Goal: Task Accomplishment & Management: Manage account settings

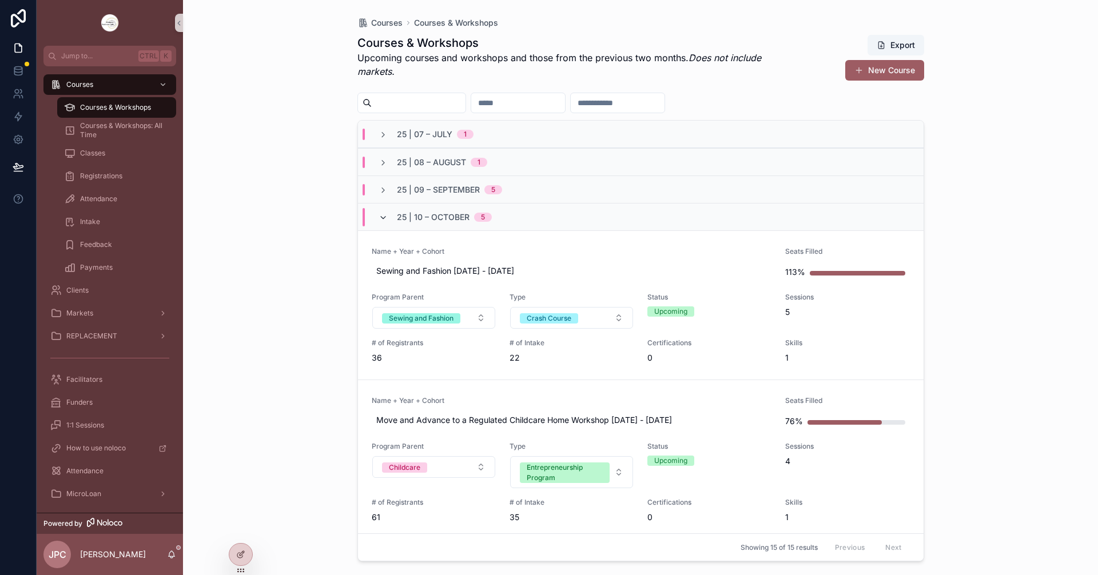
click at [385, 217] on icon "scrollable content" at bounding box center [383, 217] width 9 height 9
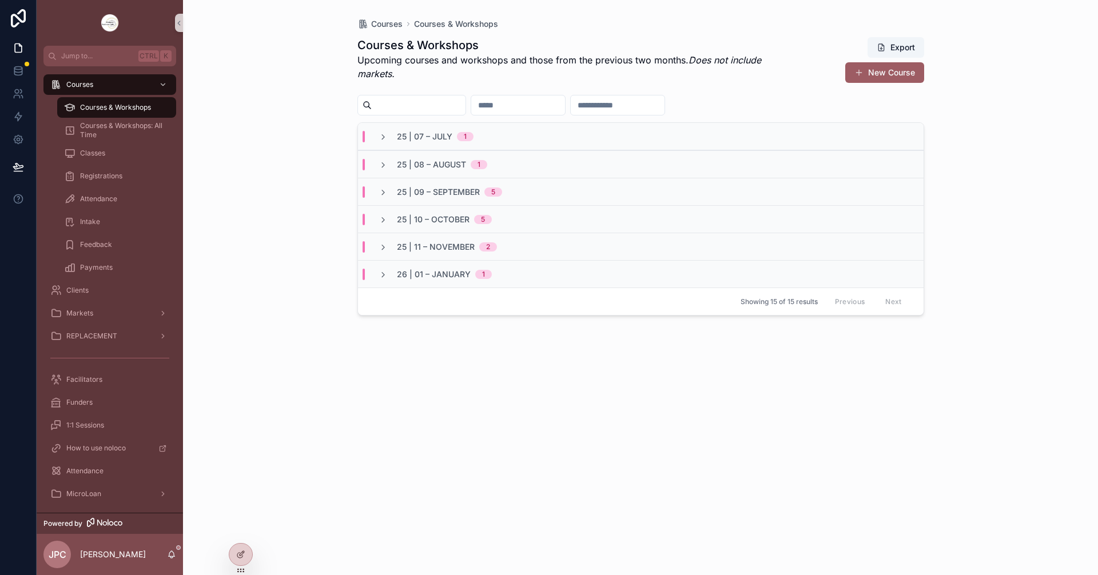
click at [384, 200] on div "25 | 09 – [DATE]" at bounding box center [641, 191] width 566 height 27
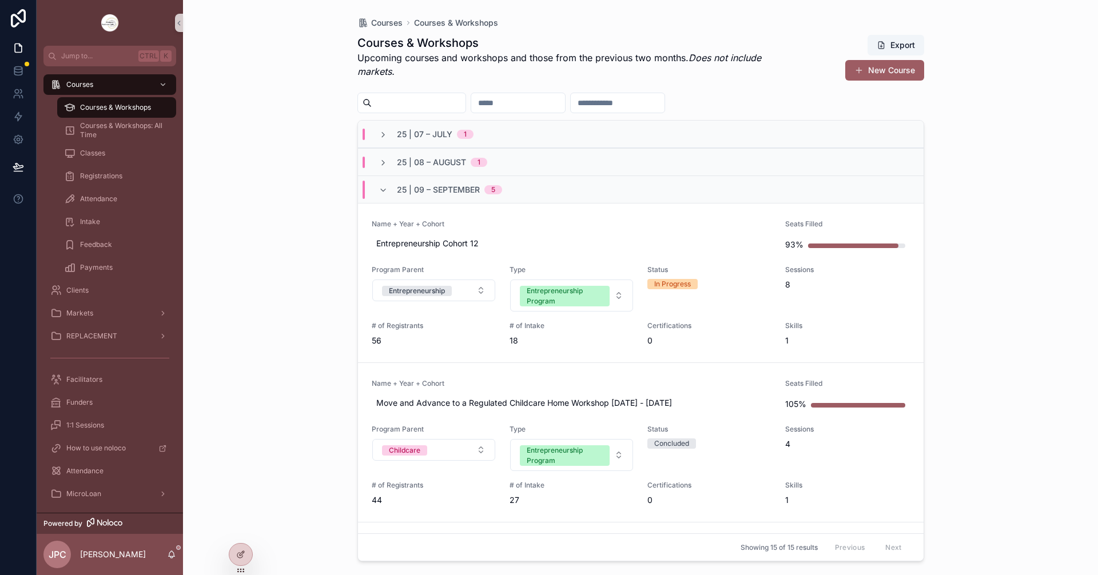
click at [383, 195] on div "25 | 09 – [DATE]" at bounding box center [441, 190] width 124 height 18
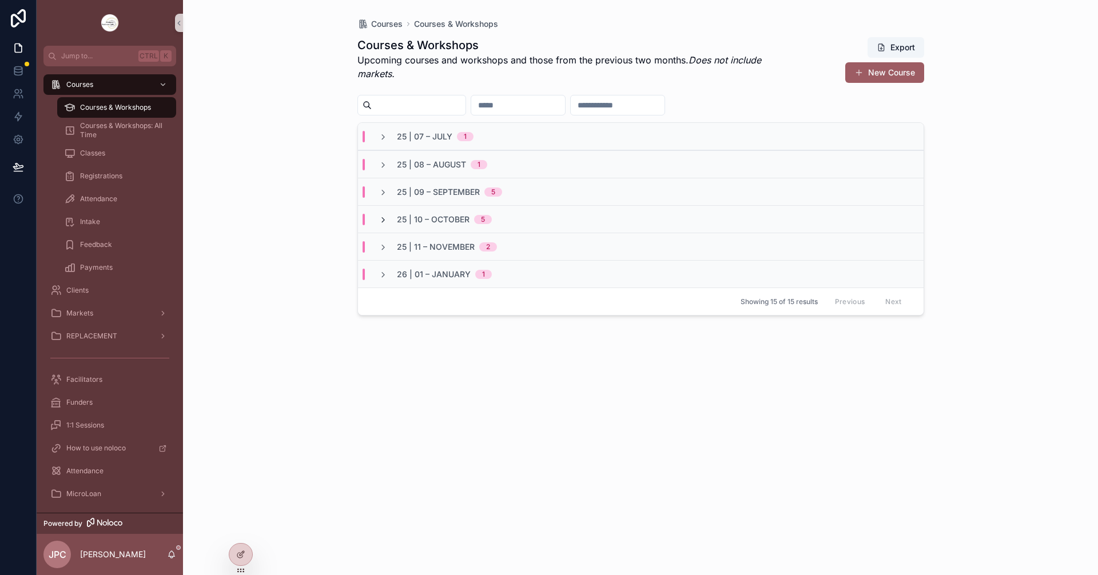
click at [382, 223] on icon "scrollable content" at bounding box center [383, 220] width 9 height 9
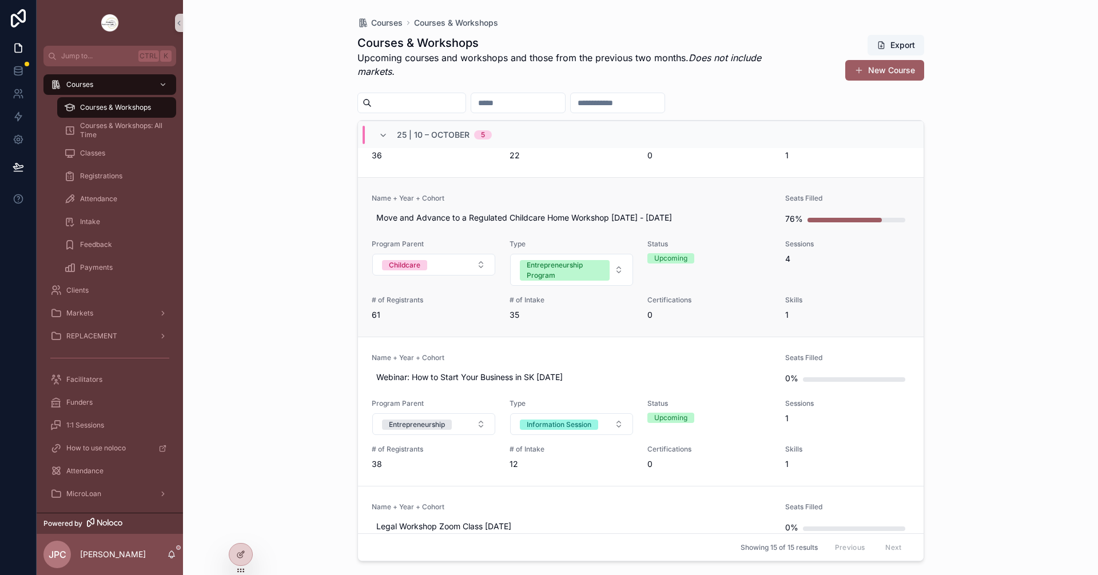
scroll to position [57, 0]
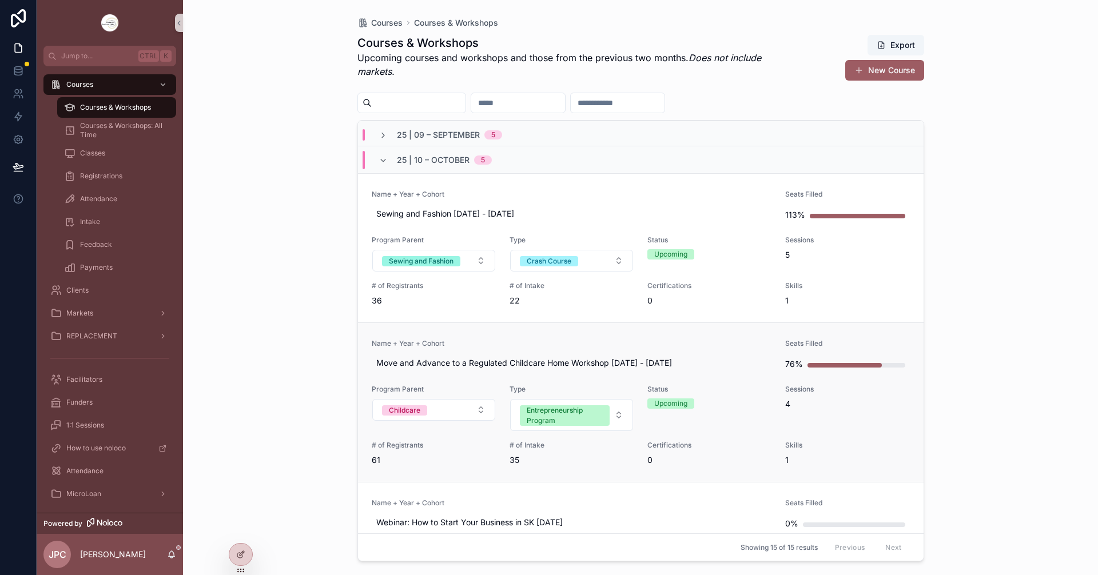
click at [628, 337] on link "Name + Year + Cohort Move and Advance to a Regulated Childcare Home Workshop [D…" at bounding box center [641, 403] width 566 height 160
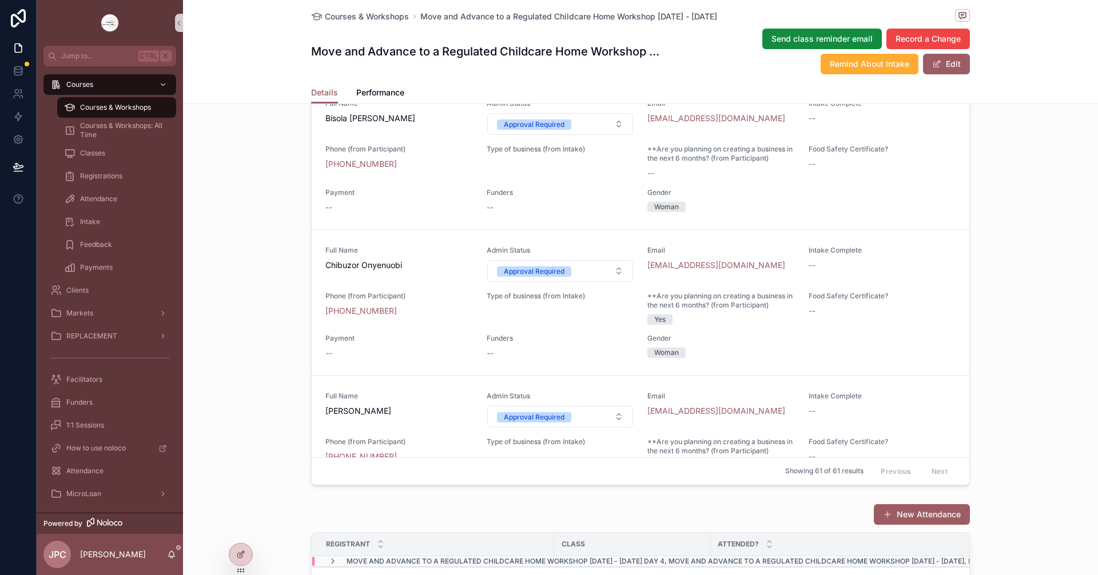
scroll to position [1087, 0]
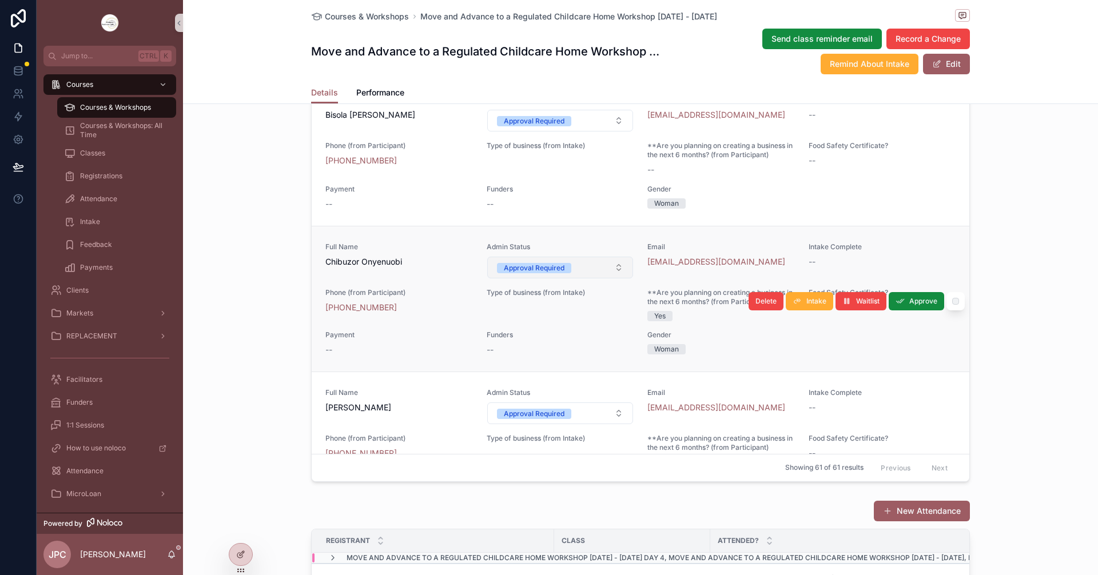
click at [594, 279] on button "Approval Required" at bounding box center [560, 268] width 146 height 22
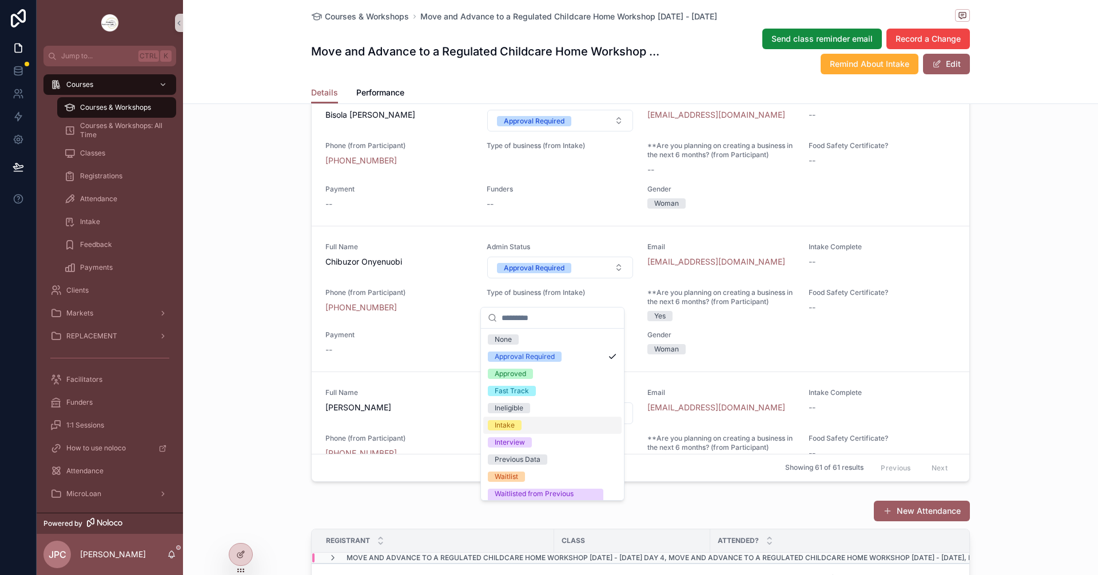
click at [514, 424] on div "Intake" at bounding box center [505, 425] width 20 height 10
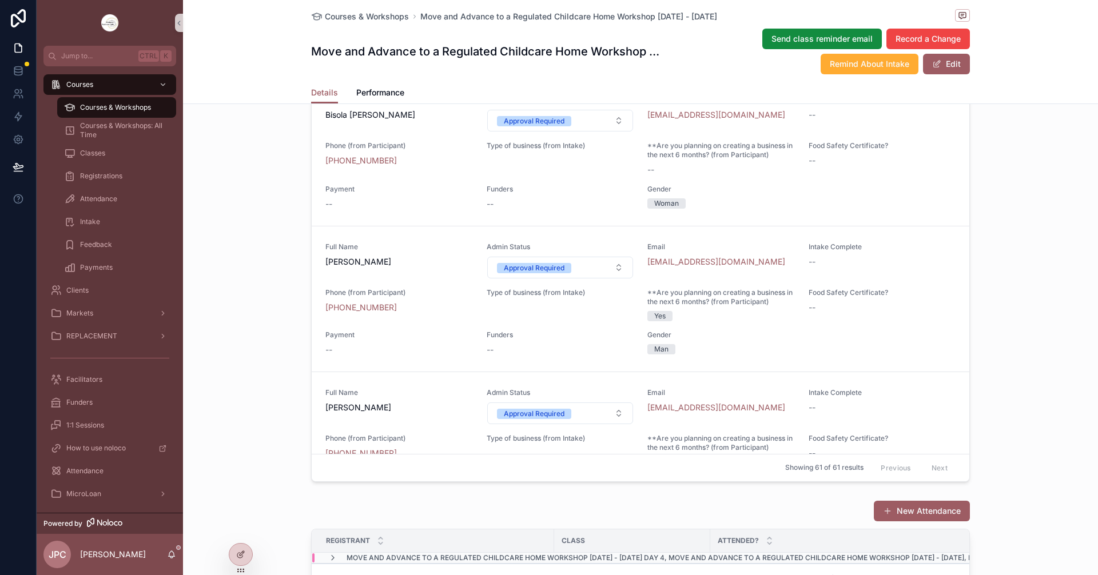
scroll to position [743, 0]
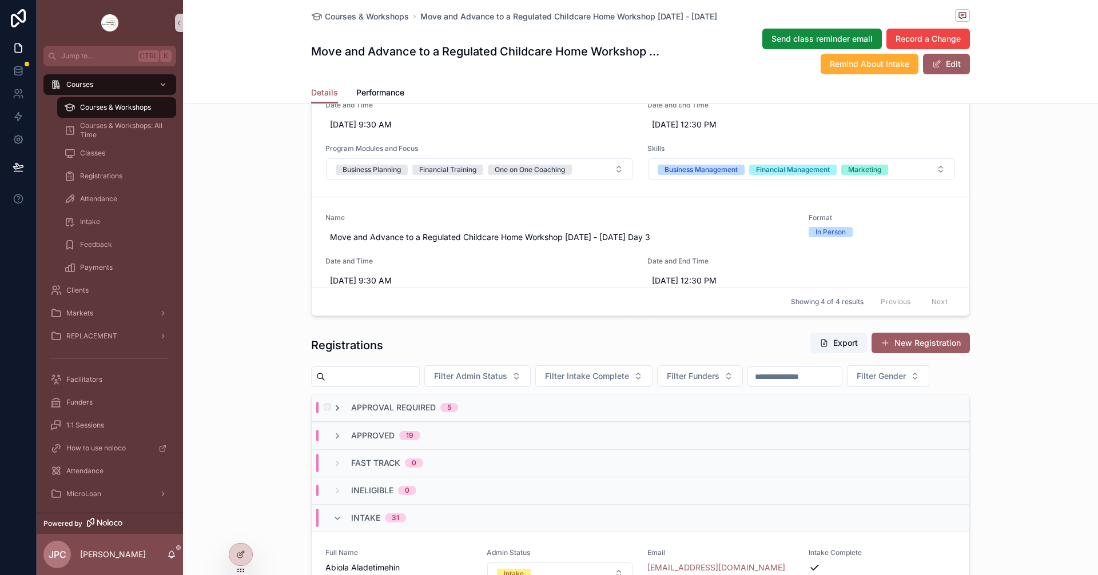
click at [333, 413] on icon "scrollable content" at bounding box center [337, 408] width 9 height 9
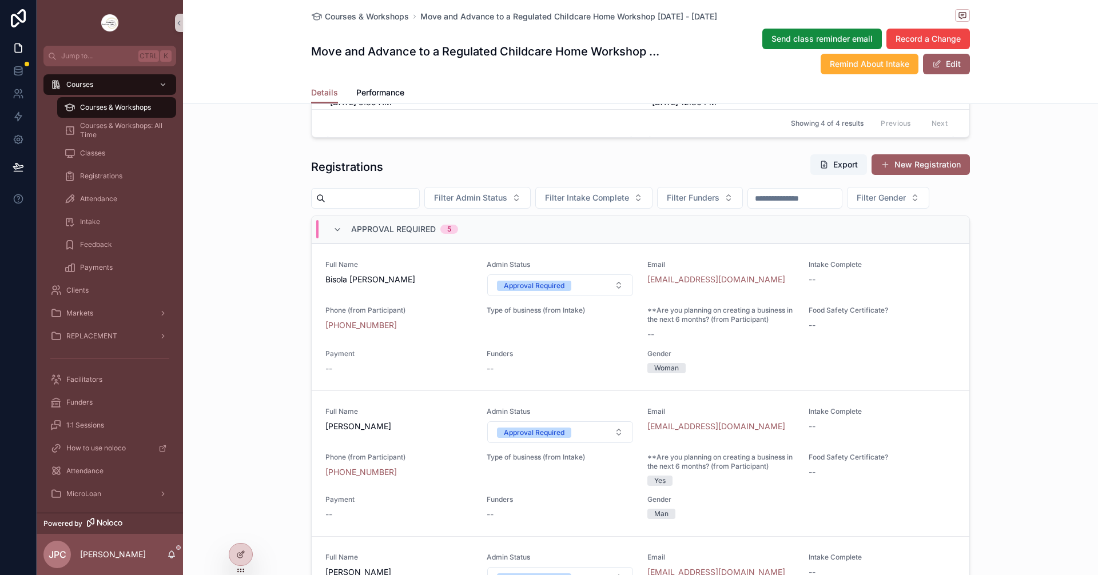
scroll to position [972, 0]
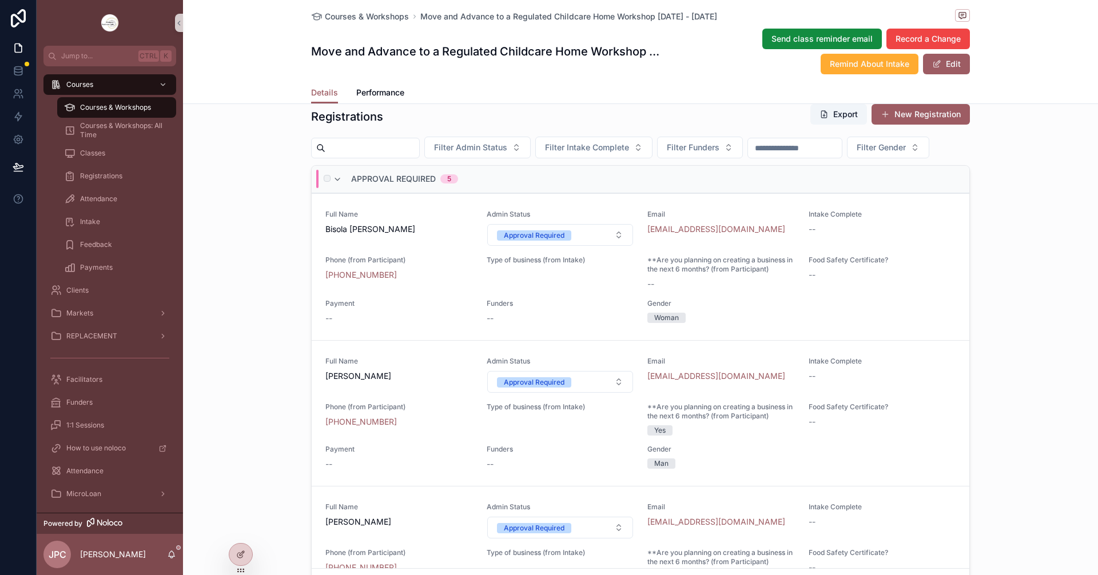
click at [339, 188] on div "Approval Required 5" at bounding box center [395, 179] width 125 height 18
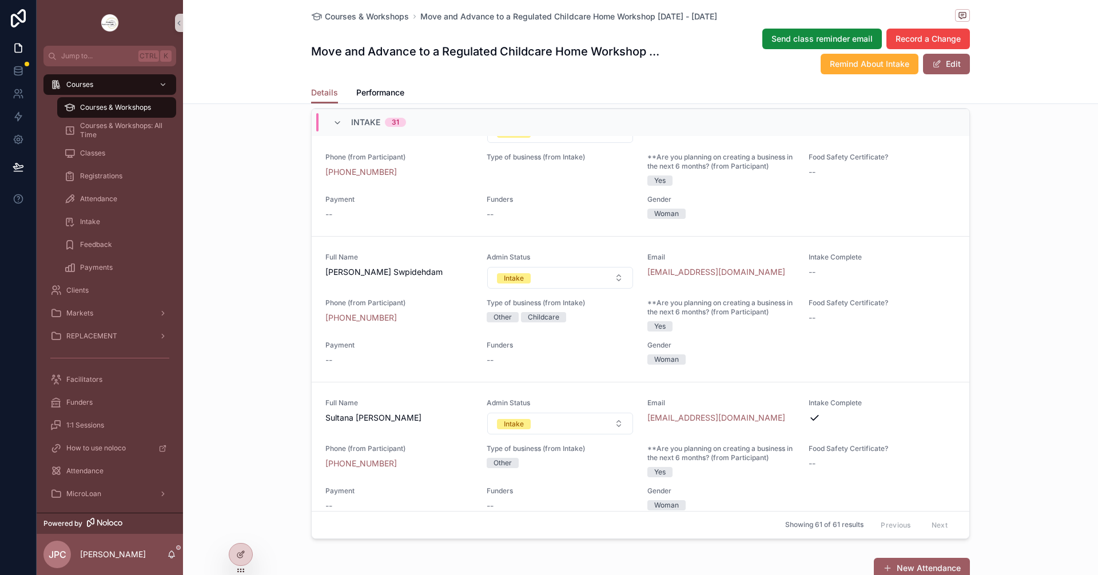
scroll to position [4049, 0]
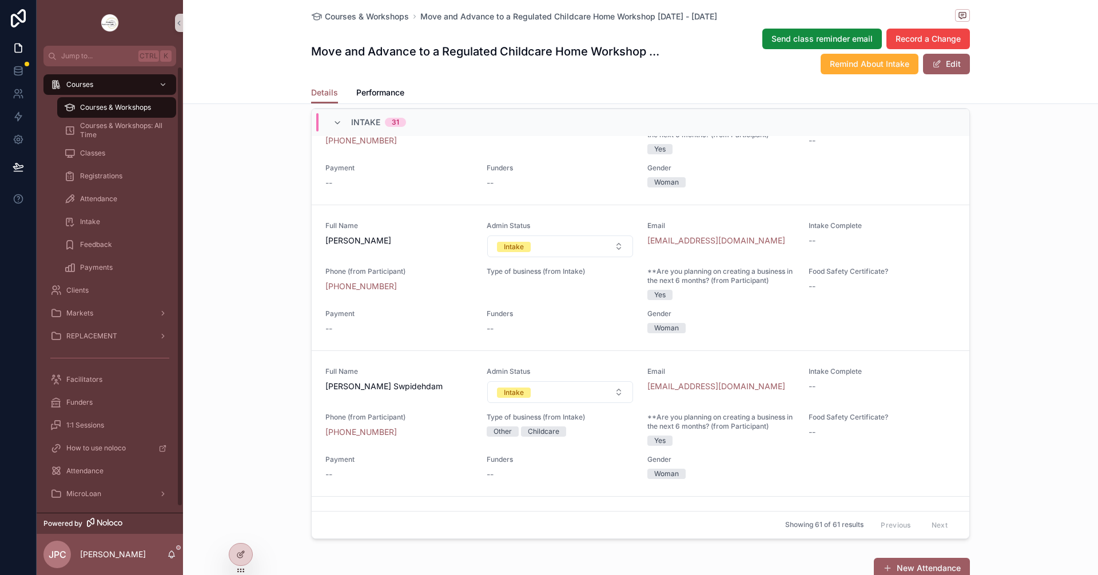
click at [161, 112] on div "Courses & Workshops" at bounding box center [116, 107] width 105 height 18
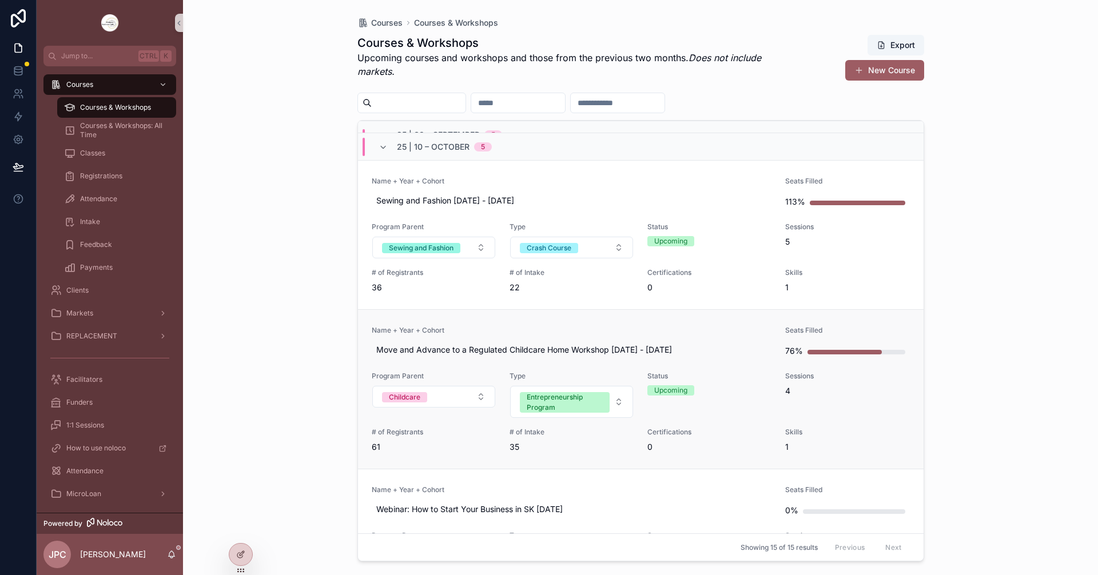
scroll to position [114, 0]
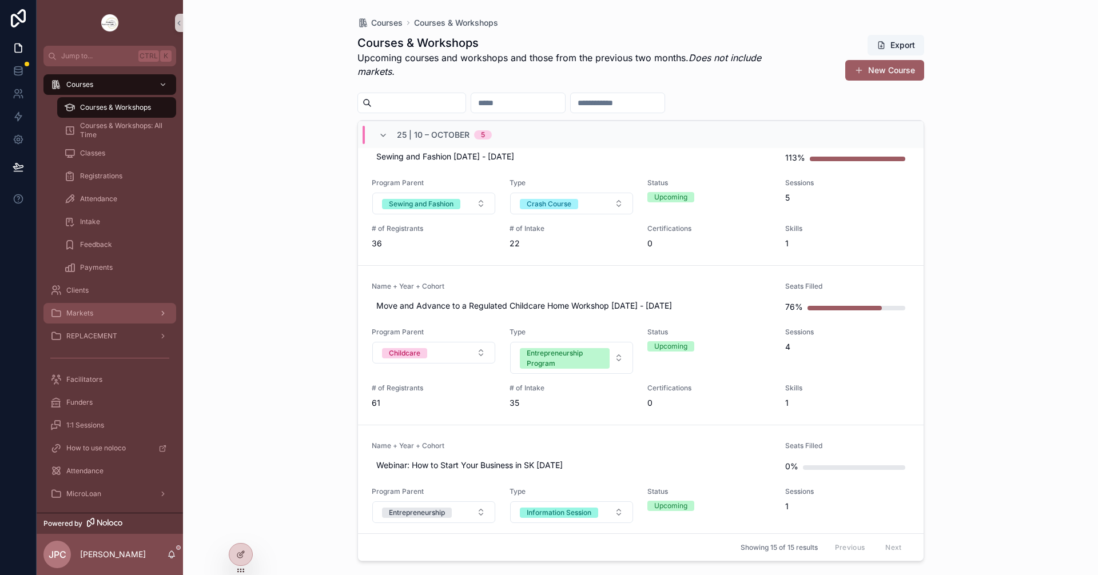
click at [153, 308] on div "Markets" at bounding box center [109, 313] width 119 height 18
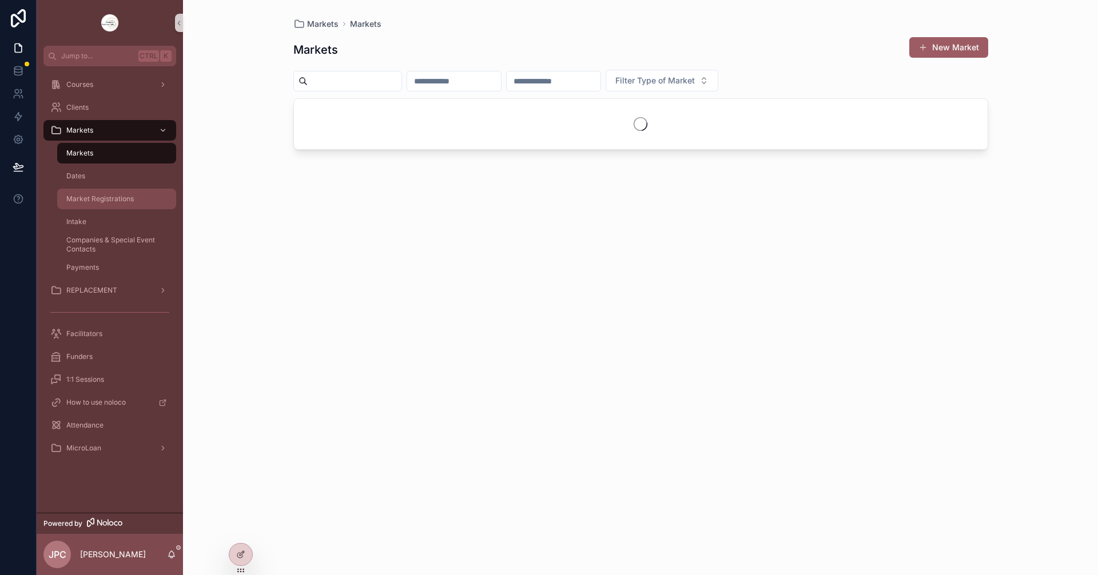
click at [141, 204] on div "Market Registrations" at bounding box center [116, 199] width 105 height 18
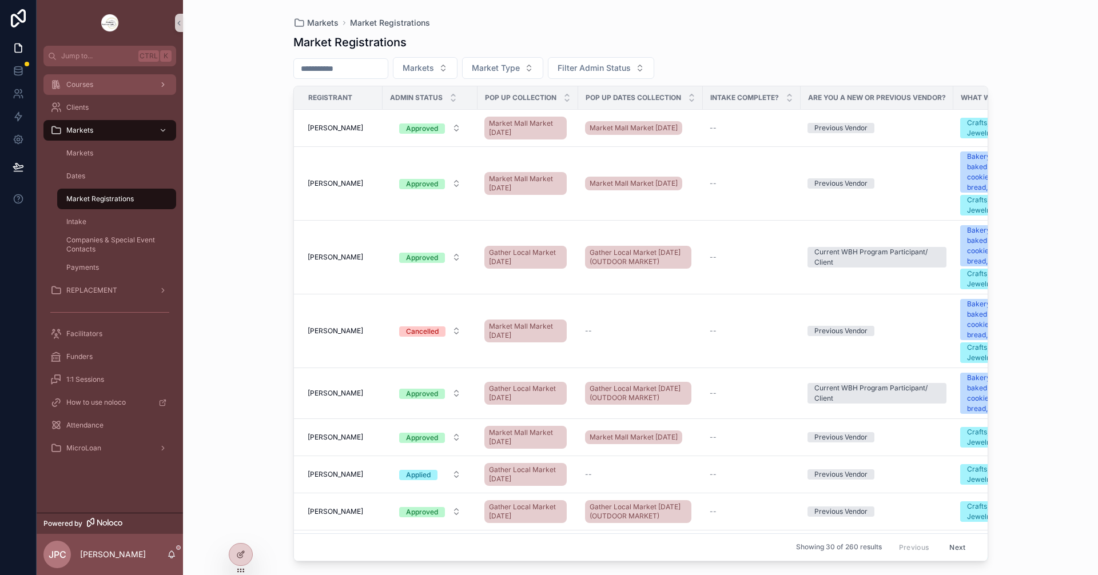
click at [115, 94] on link "Courses" at bounding box center [109, 84] width 133 height 21
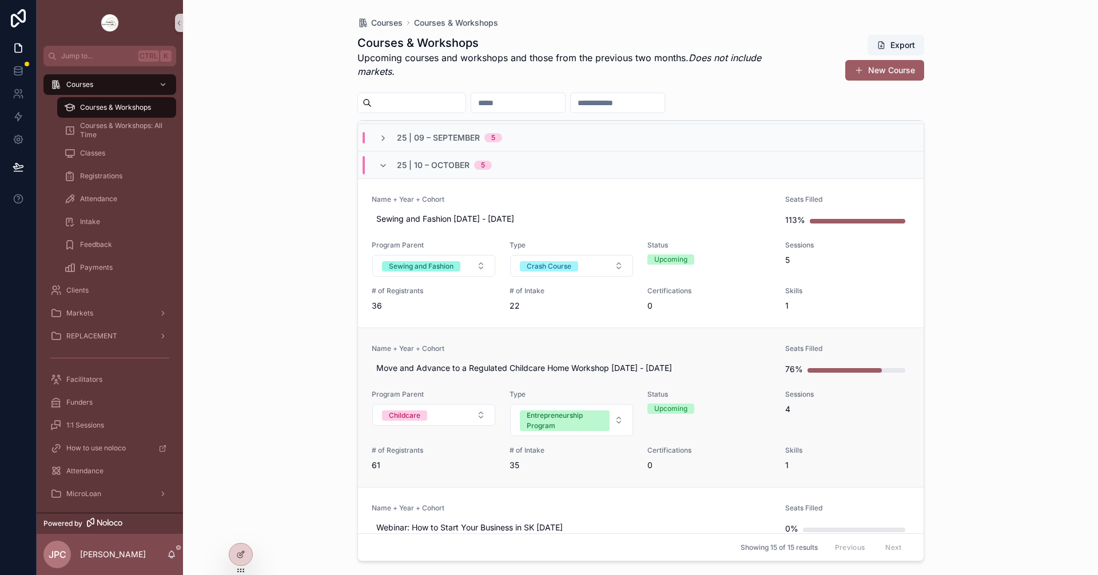
scroll to position [172, 0]
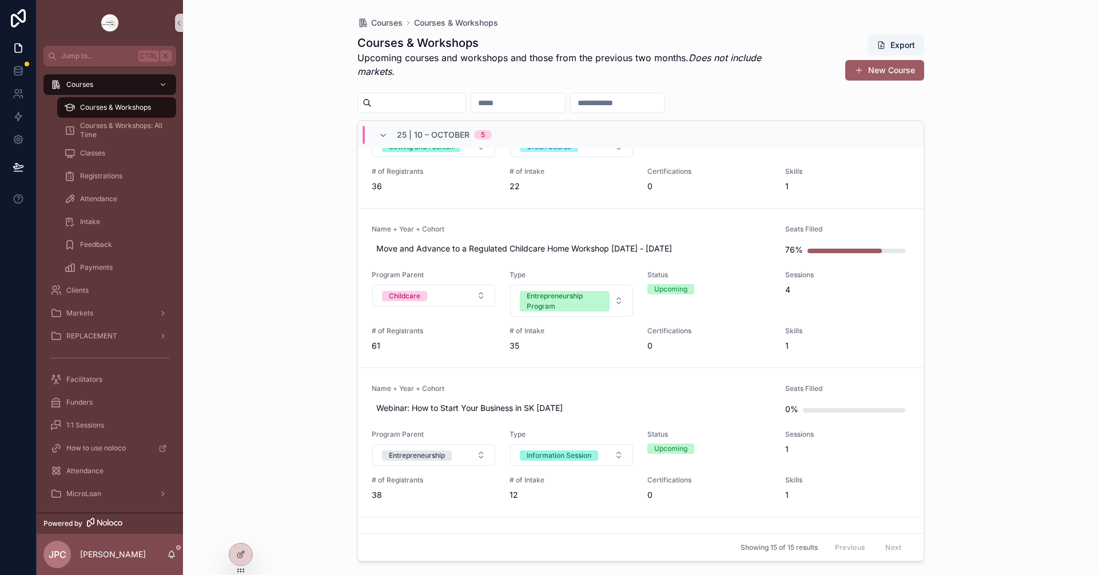
click at [544, 376] on link "Name + Year + Cohort Webinar: How to Start Your Business in SK [DATE] Seats Fil…" at bounding box center [641, 442] width 566 height 149
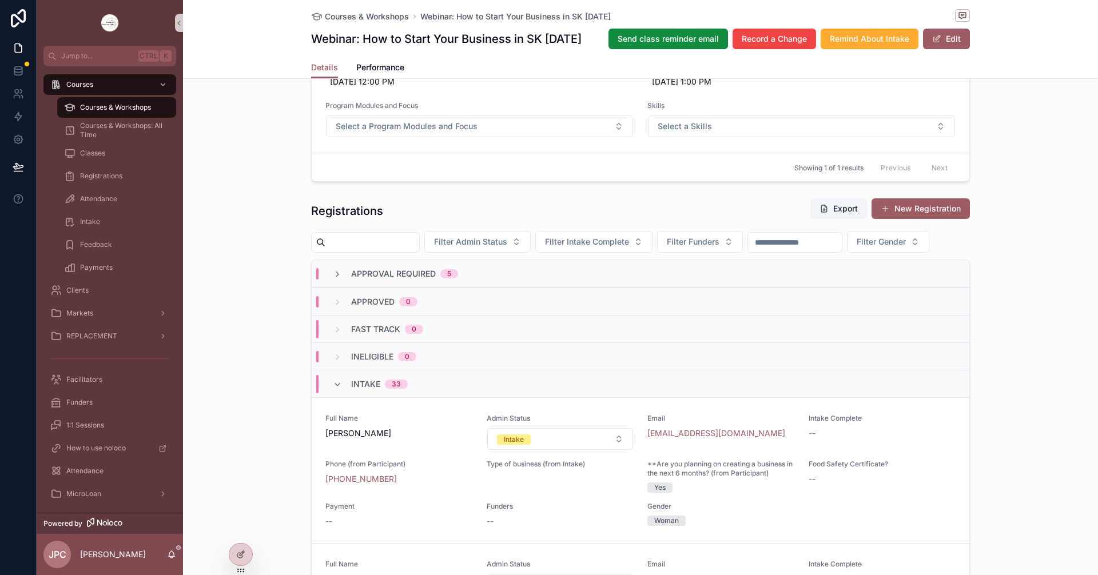
scroll to position [572, 0]
click at [334, 278] on icon "scrollable content" at bounding box center [337, 273] width 9 height 9
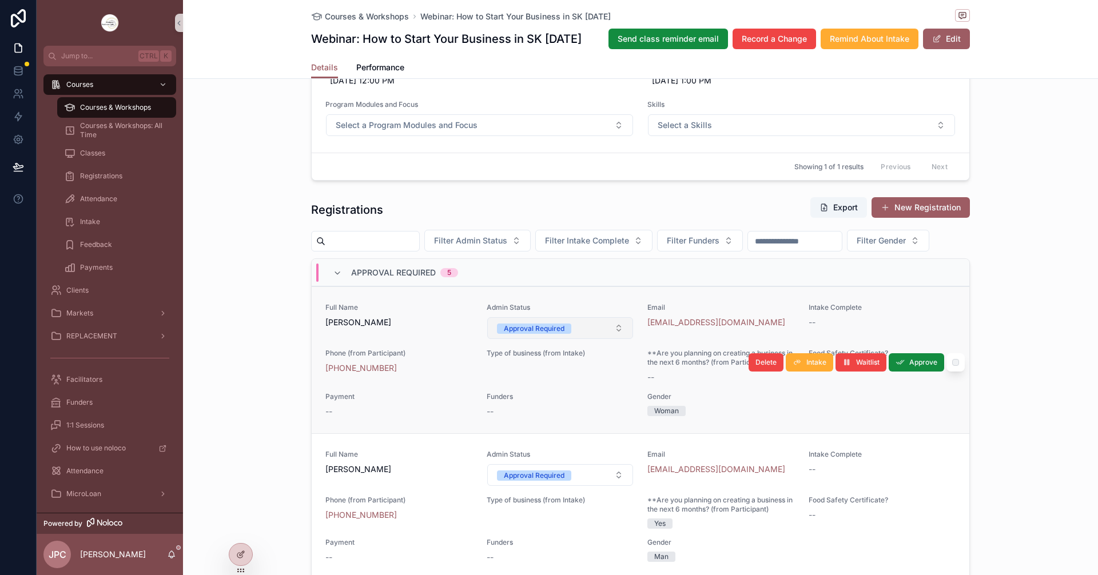
click at [587, 339] on button "Approval Required" at bounding box center [560, 328] width 146 height 22
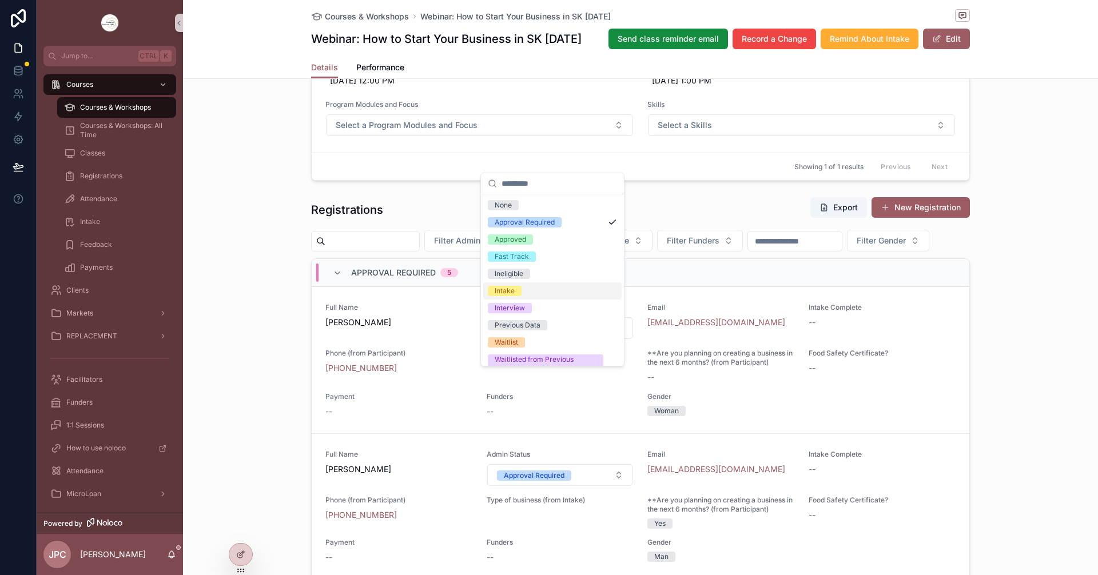
click at [511, 293] on div "Intake" at bounding box center [505, 291] width 20 height 10
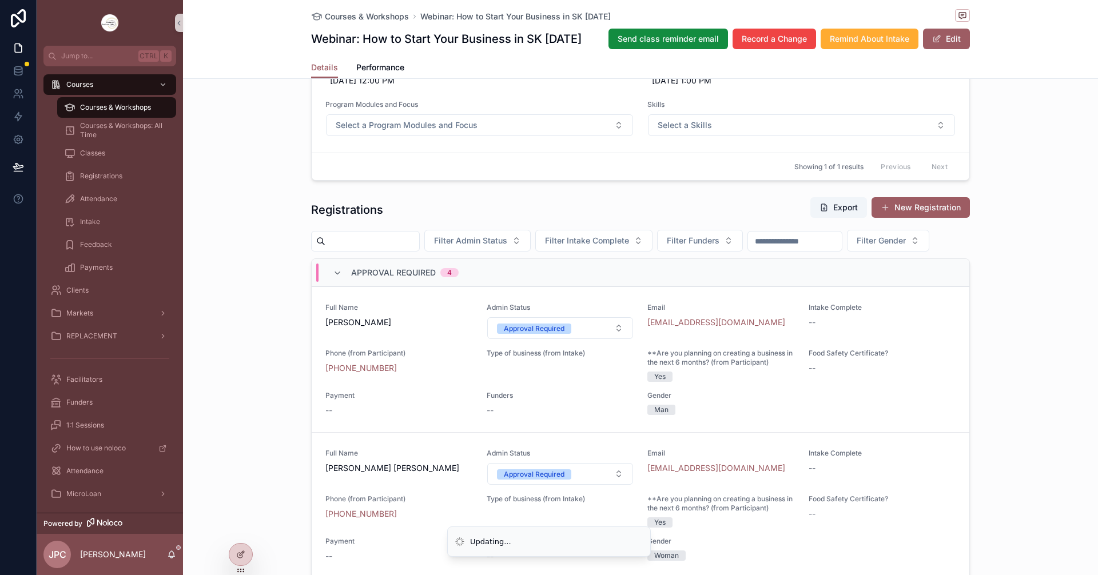
click at [551, 334] on span "Approval Required" at bounding box center [534, 328] width 74 height 11
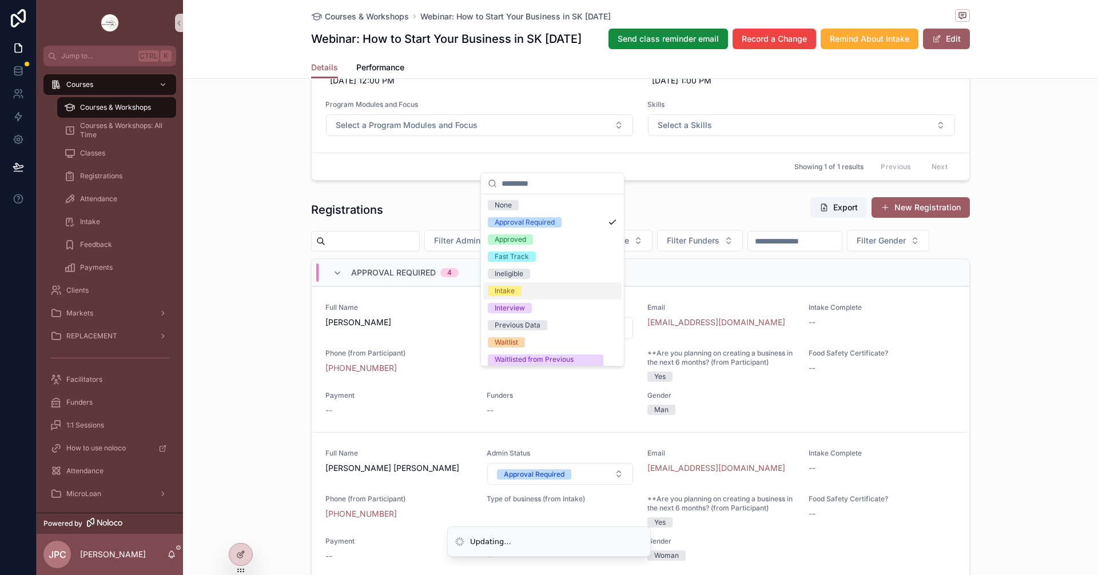
click at [508, 294] on div "Intake" at bounding box center [505, 291] width 20 height 10
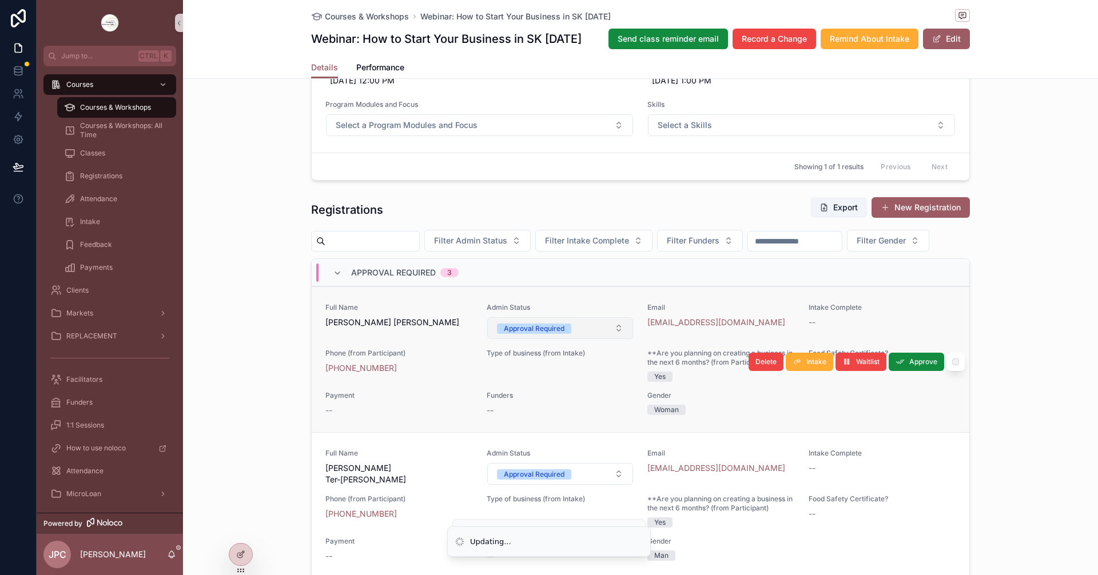
click at [542, 339] on button "Approval Required" at bounding box center [560, 328] width 146 height 22
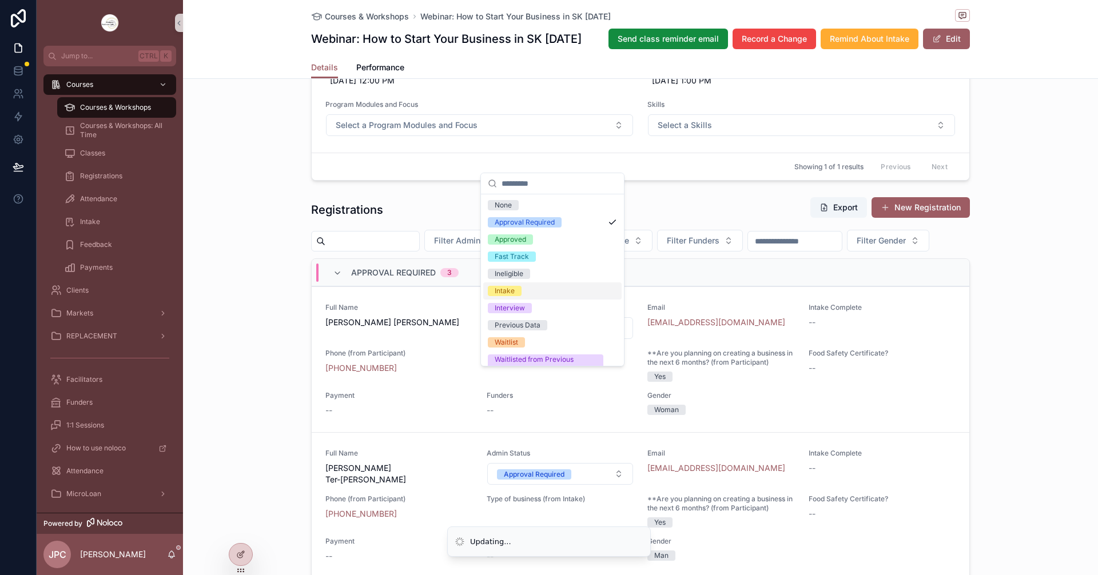
click at [510, 293] on div "Intake" at bounding box center [505, 291] width 20 height 10
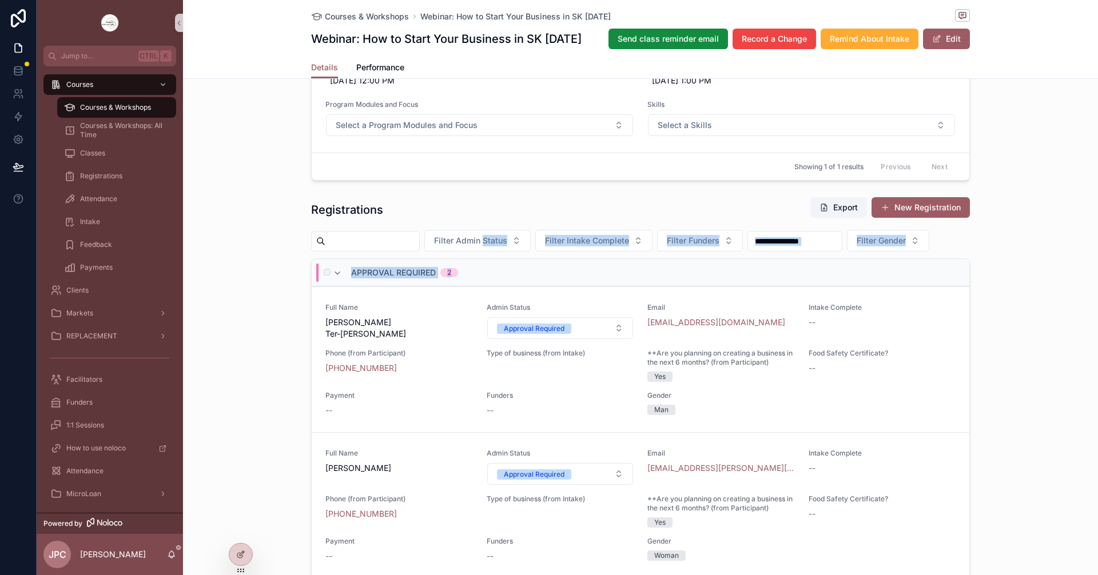
drag, startPoint x: 510, startPoint y: 295, endPoint x: 537, endPoint y: 325, distance: 40.9
click at [531, 312] on div "Registrations Export New Registration Filter Admin Status Filter Intake Complet…" at bounding box center [640, 444] width 659 height 494
click at [543, 339] on button "Approval Required" at bounding box center [560, 328] width 146 height 22
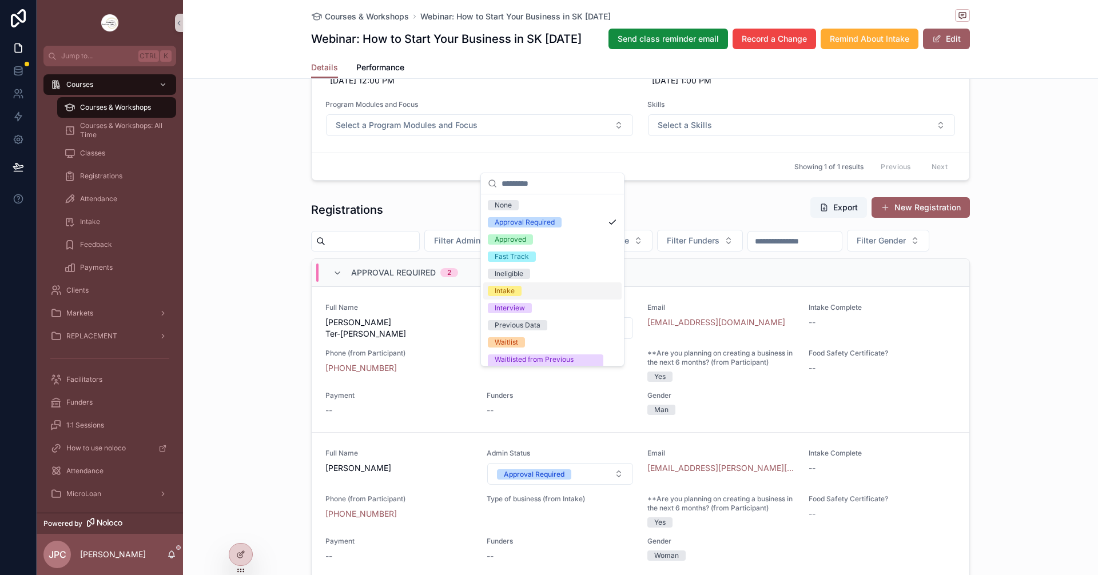
click at [507, 287] on div "Intake" at bounding box center [505, 291] width 20 height 10
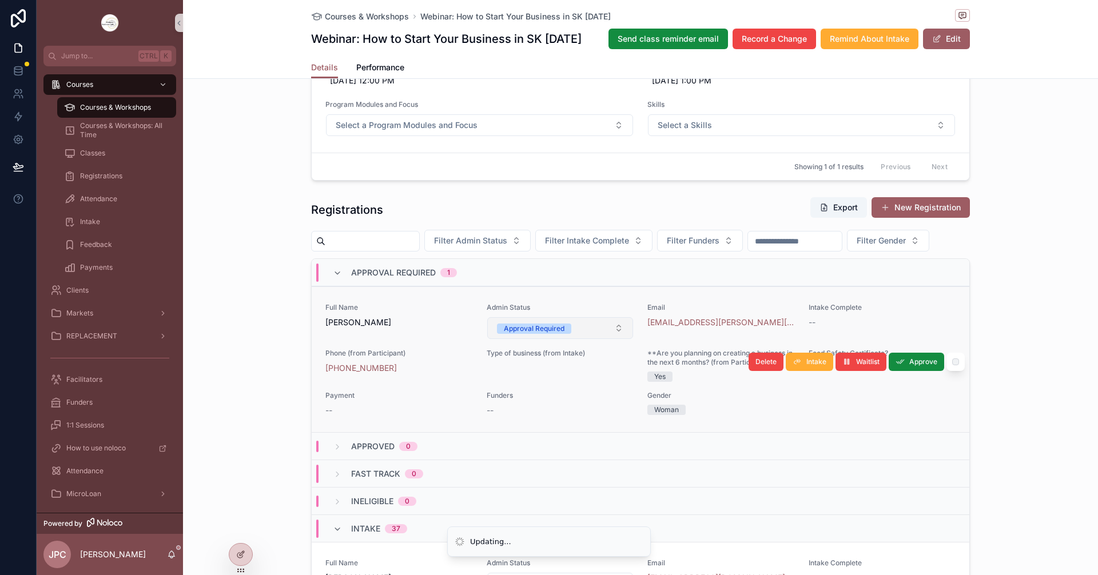
click at [547, 334] on div "Approval Required" at bounding box center [534, 329] width 61 height 10
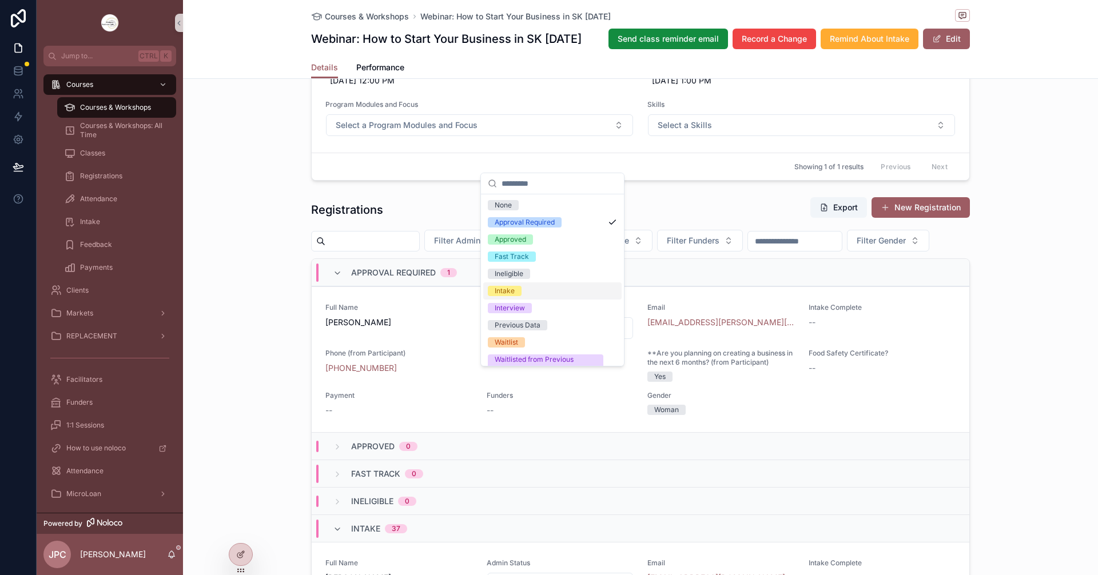
click at [511, 289] on div "Intake" at bounding box center [505, 291] width 20 height 10
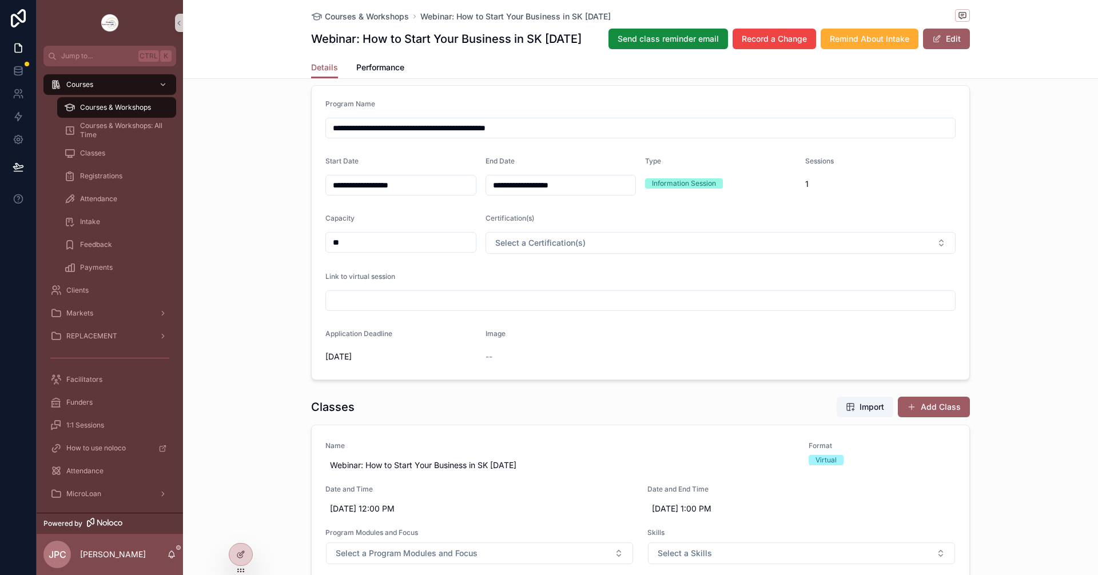
scroll to position [286, 0]
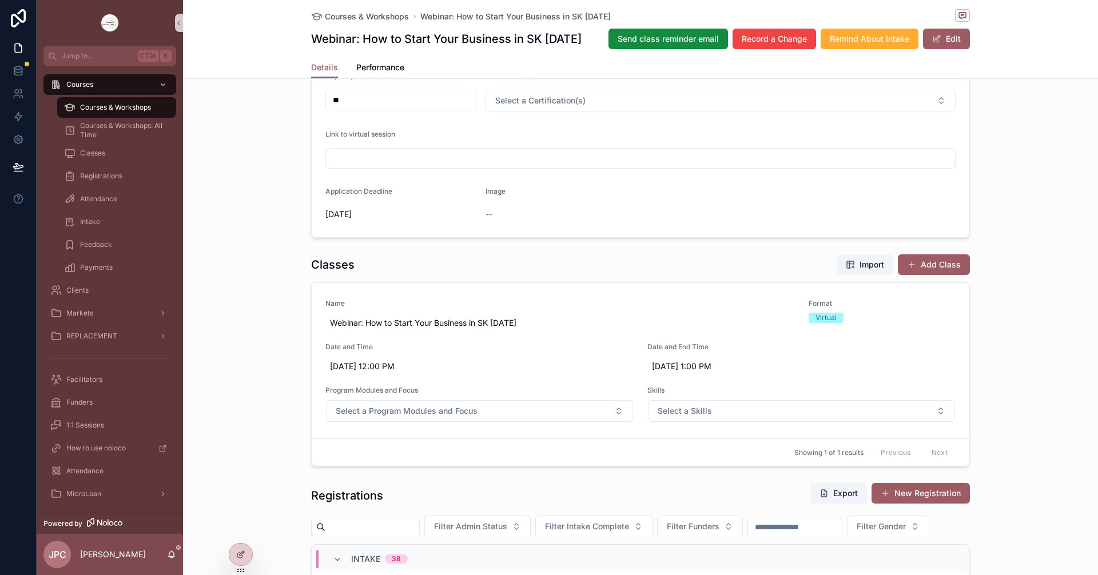
click at [125, 105] on span "Courses & Workshops" at bounding box center [115, 107] width 71 height 9
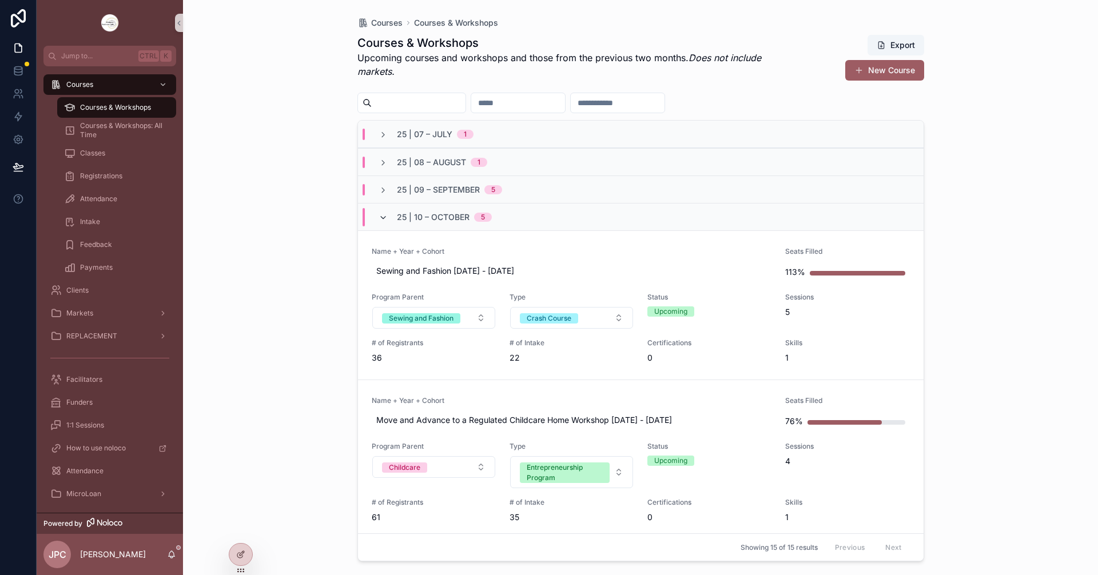
click at [381, 220] on icon "scrollable content" at bounding box center [383, 217] width 9 height 9
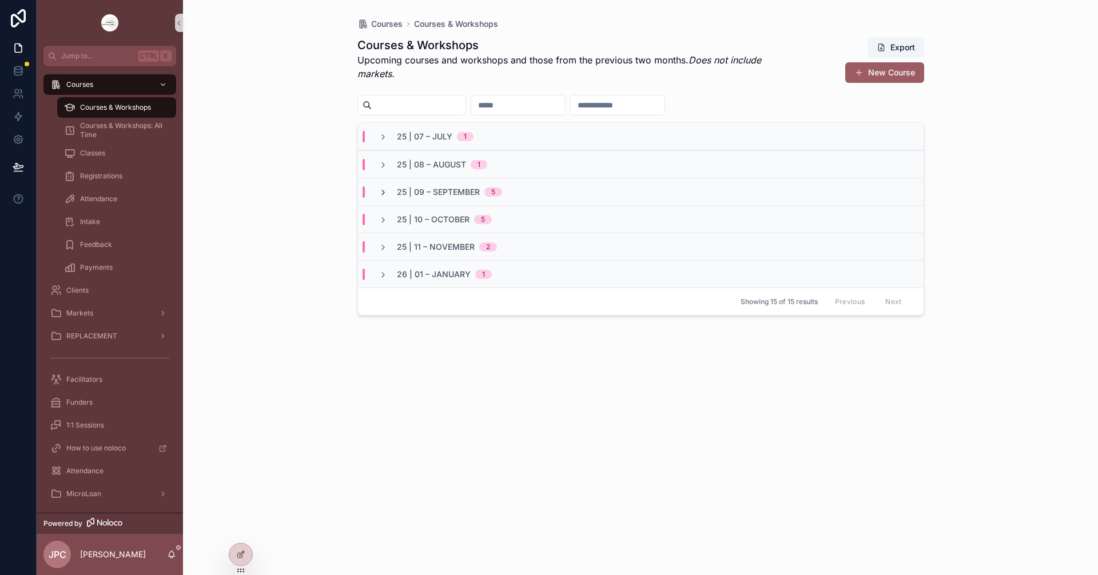
click at [384, 193] on icon "scrollable content" at bounding box center [383, 192] width 9 height 9
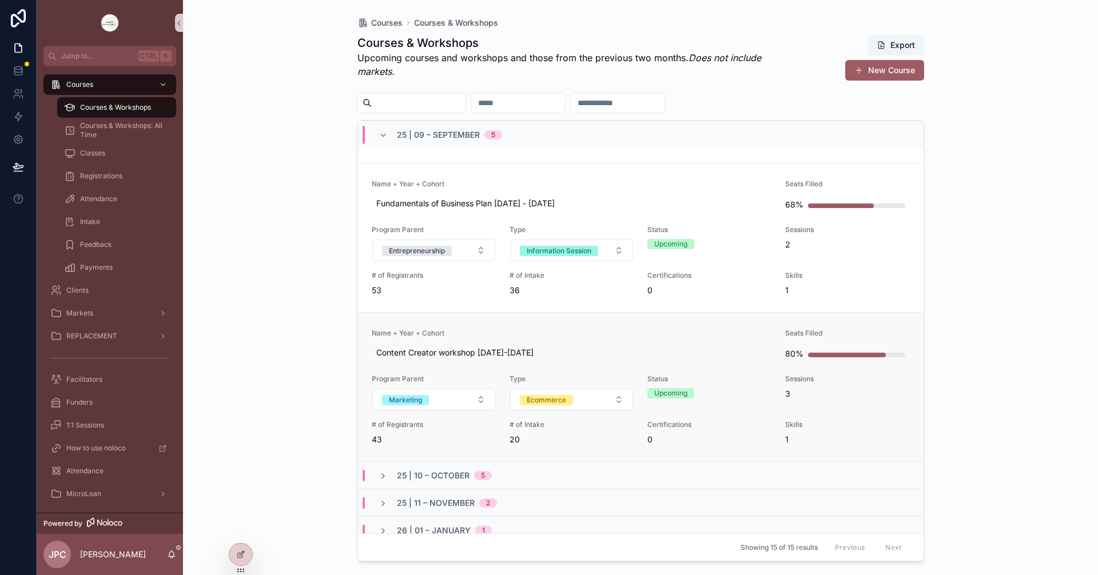
scroll to position [515, 0]
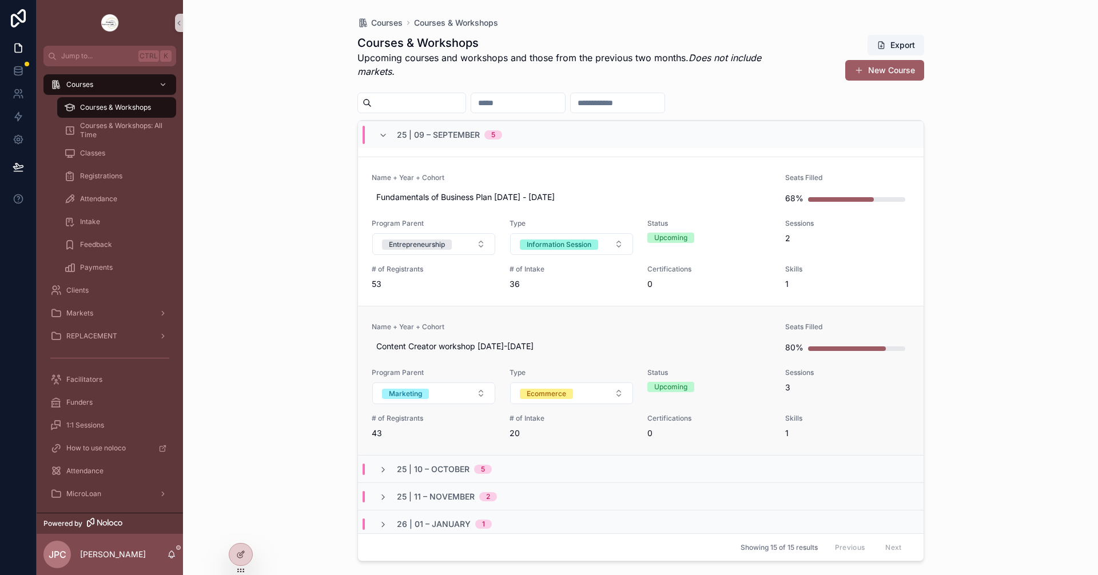
click at [600, 318] on link "Name + Year + Cohort Content Creator workshop [DATE]-[DATE] Seats Filled 80% Pr…" at bounding box center [641, 380] width 566 height 149
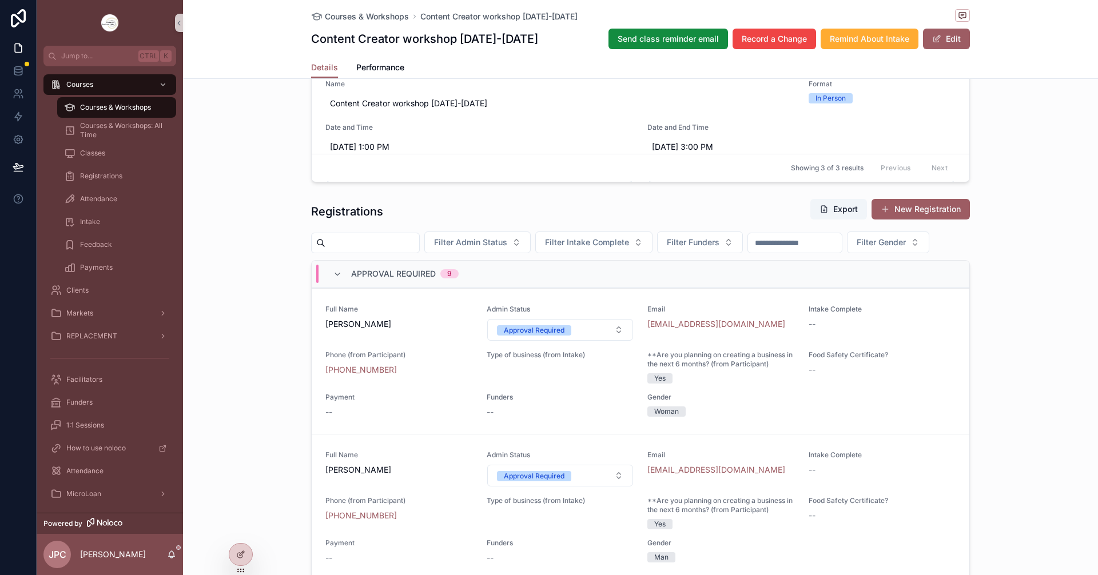
scroll to position [858, 0]
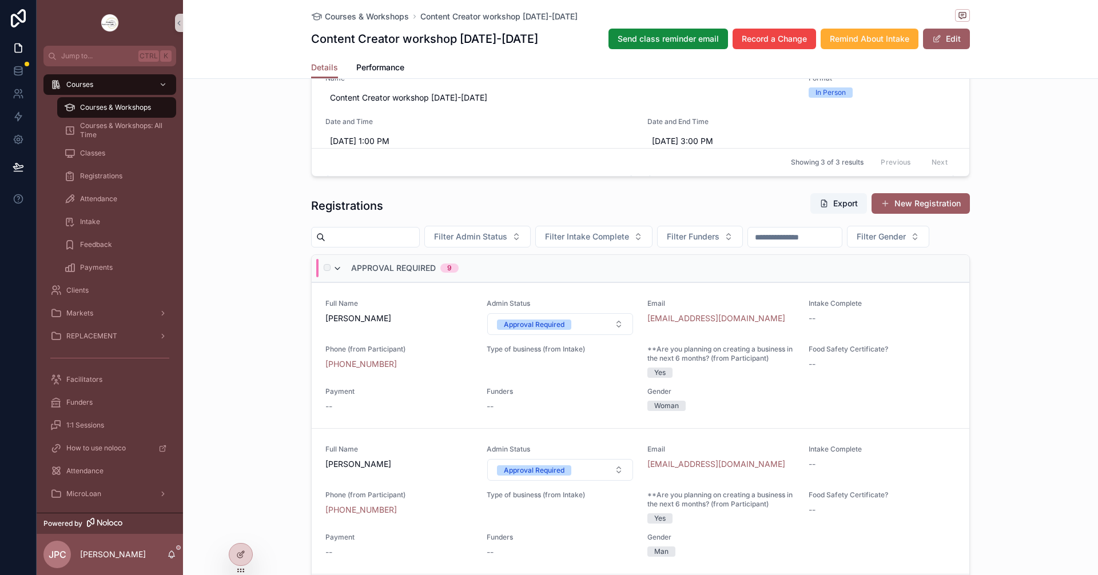
click at [335, 273] on icon "scrollable content" at bounding box center [337, 268] width 9 height 9
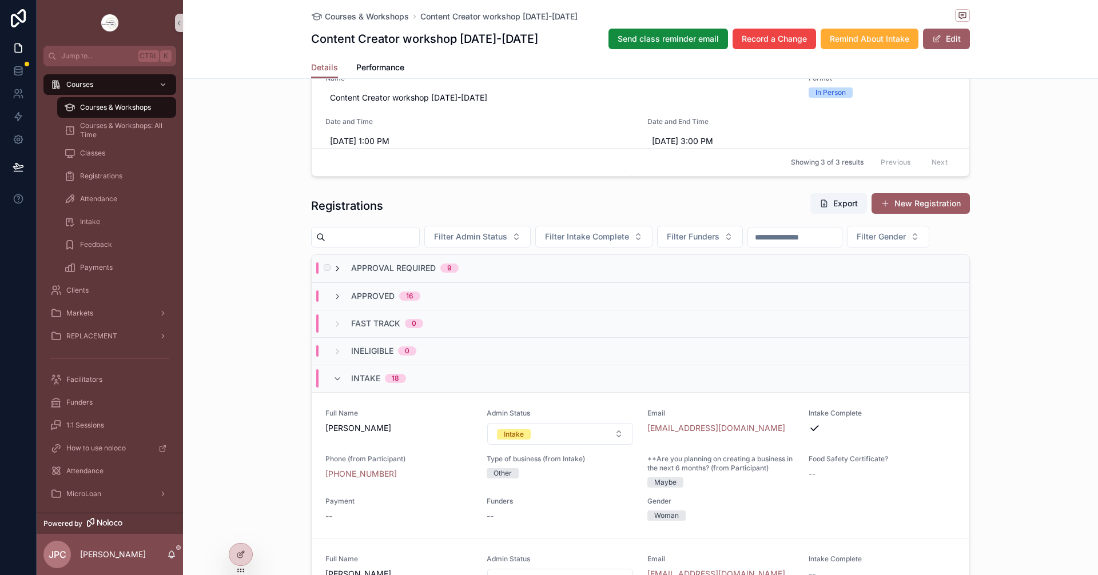
click at [333, 273] on icon "scrollable content" at bounding box center [337, 268] width 9 height 9
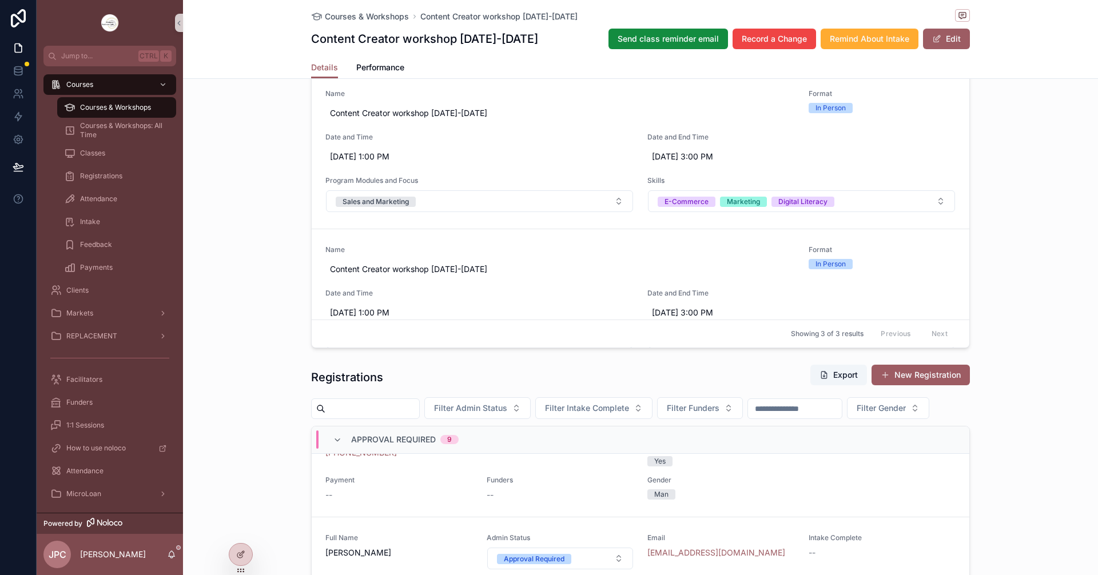
scroll to position [972, 0]
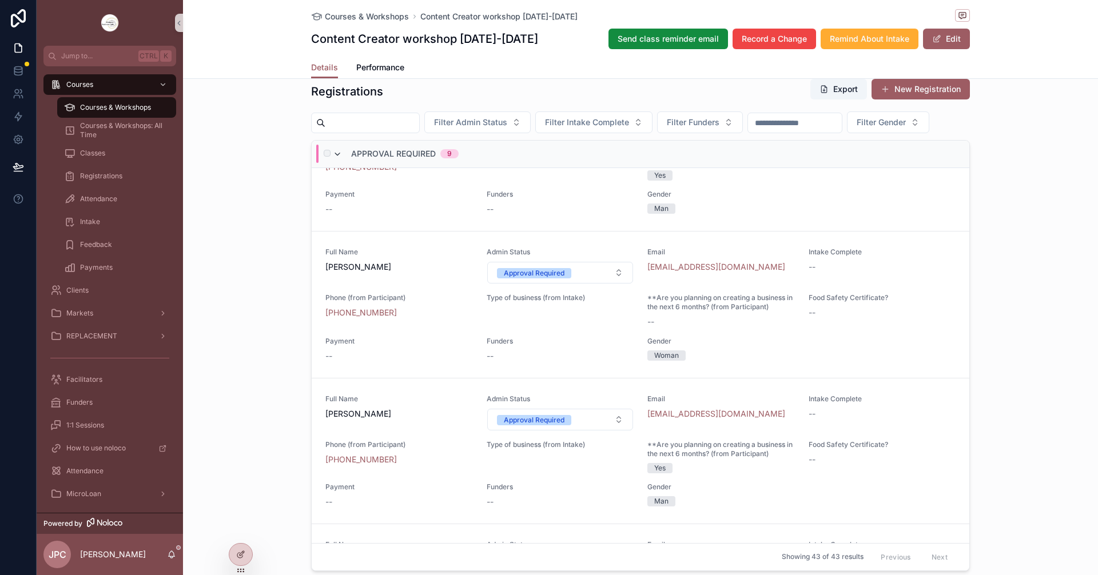
click at [333, 159] on icon "scrollable content" at bounding box center [337, 154] width 9 height 9
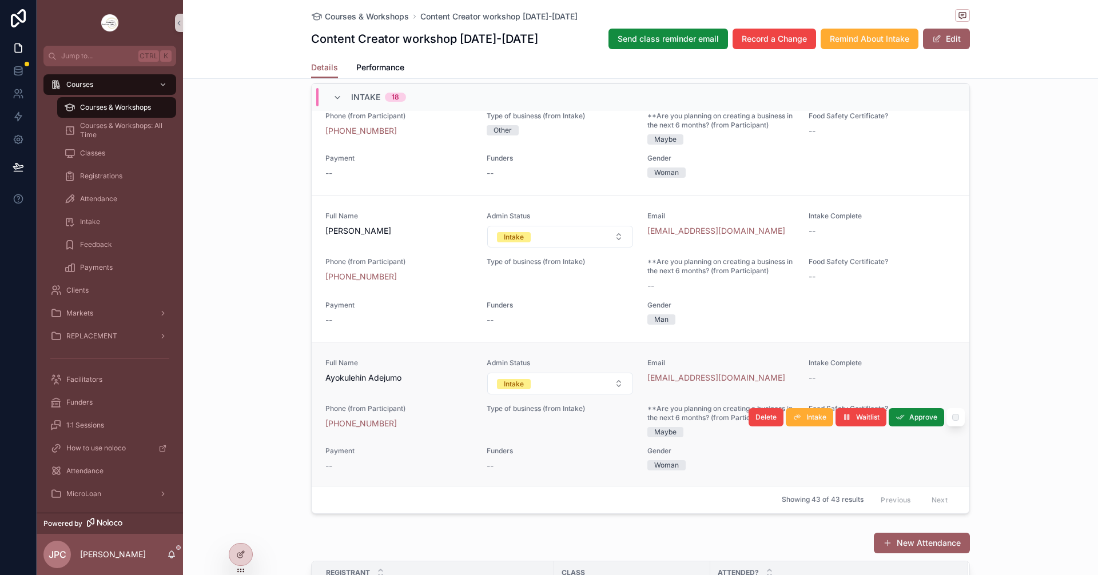
scroll to position [400, 0]
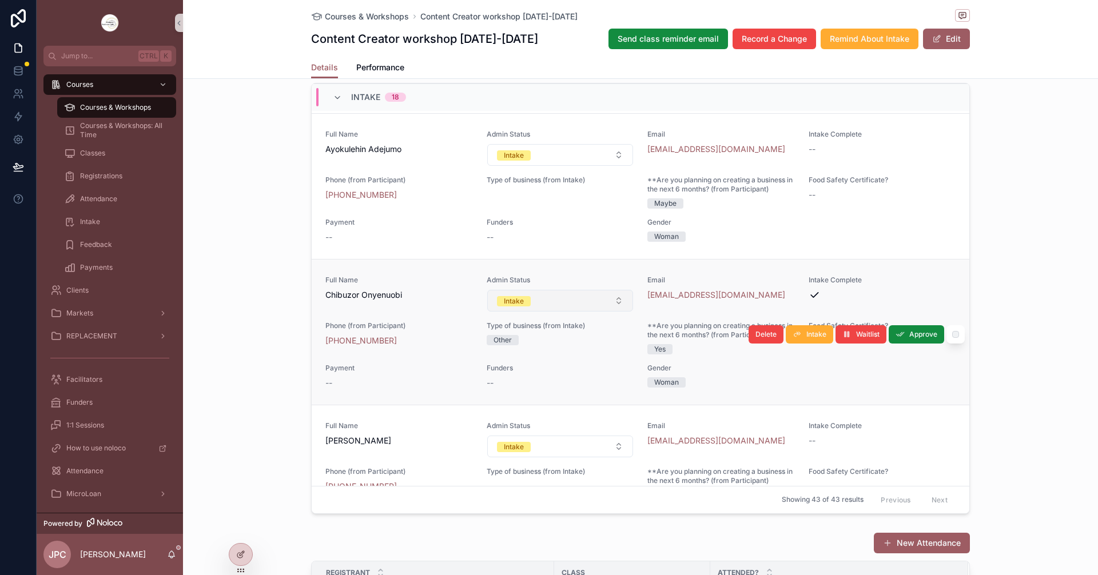
click at [575, 312] on button "Intake" at bounding box center [560, 301] width 146 height 22
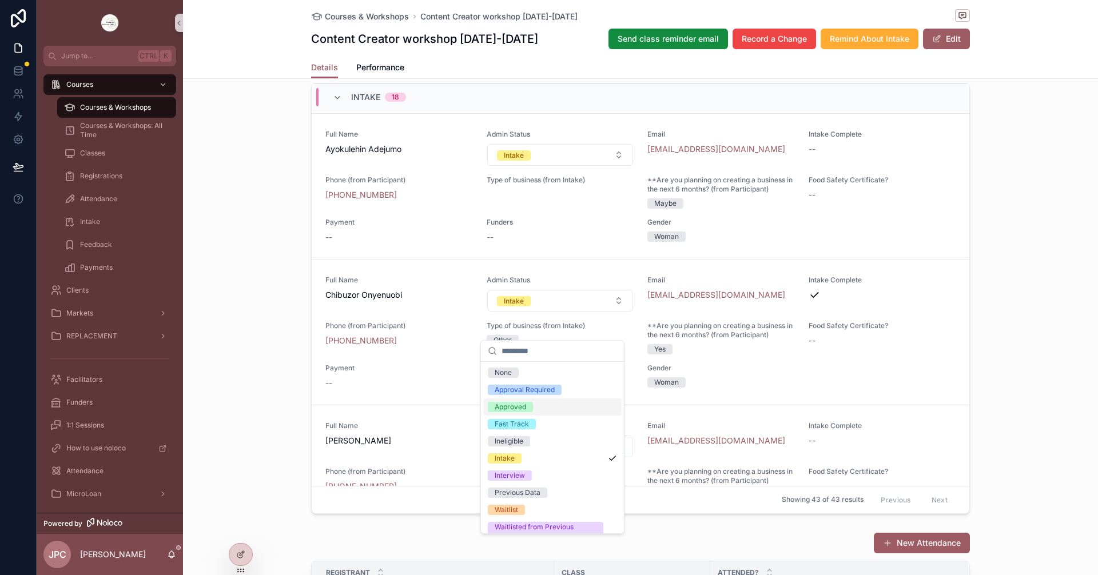
click at [498, 411] on div "Approved" at bounding box center [510, 407] width 31 height 10
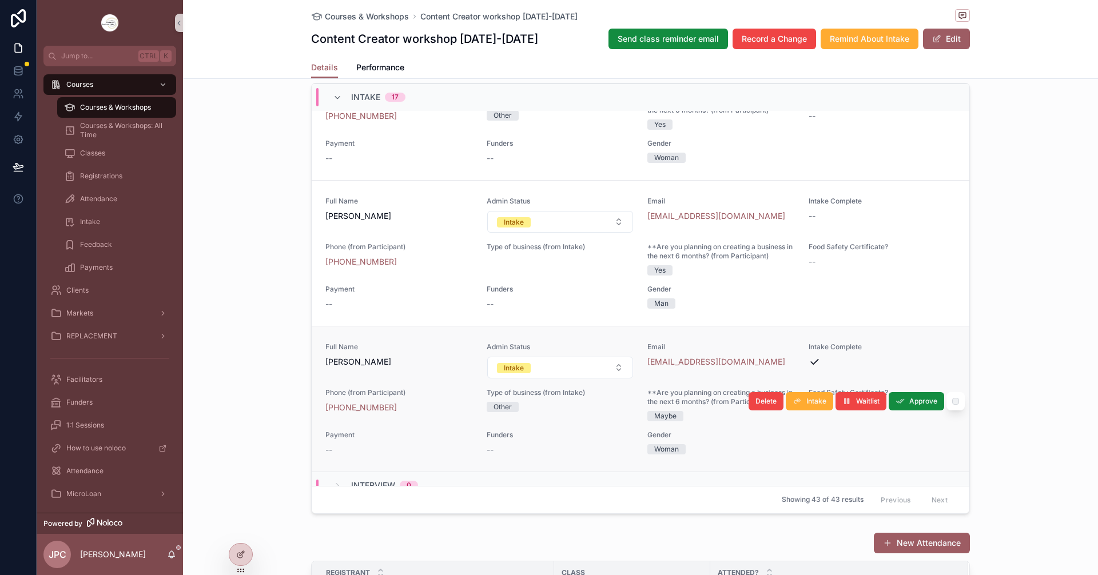
scroll to position [2287, 0]
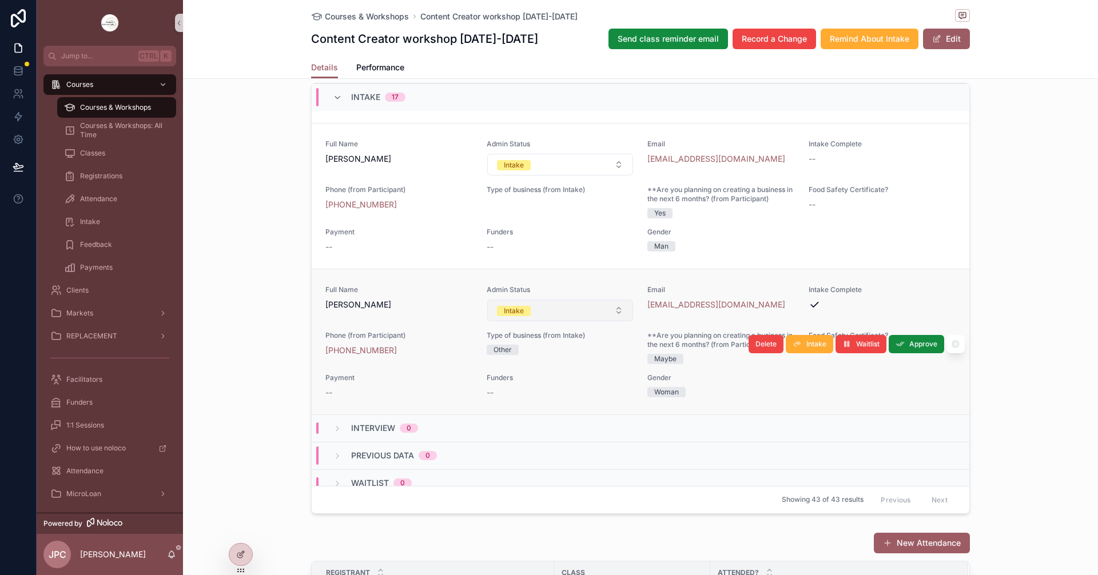
click at [592, 321] on button "Intake" at bounding box center [560, 311] width 146 height 22
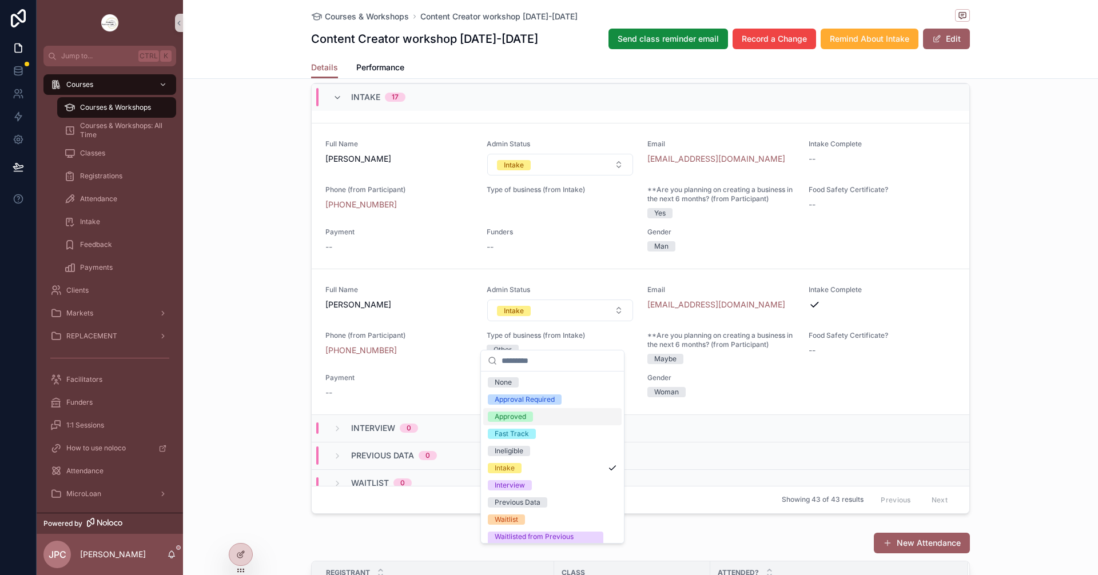
click at [538, 416] on div "Approved" at bounding box center [552, 416] width 138 height 17
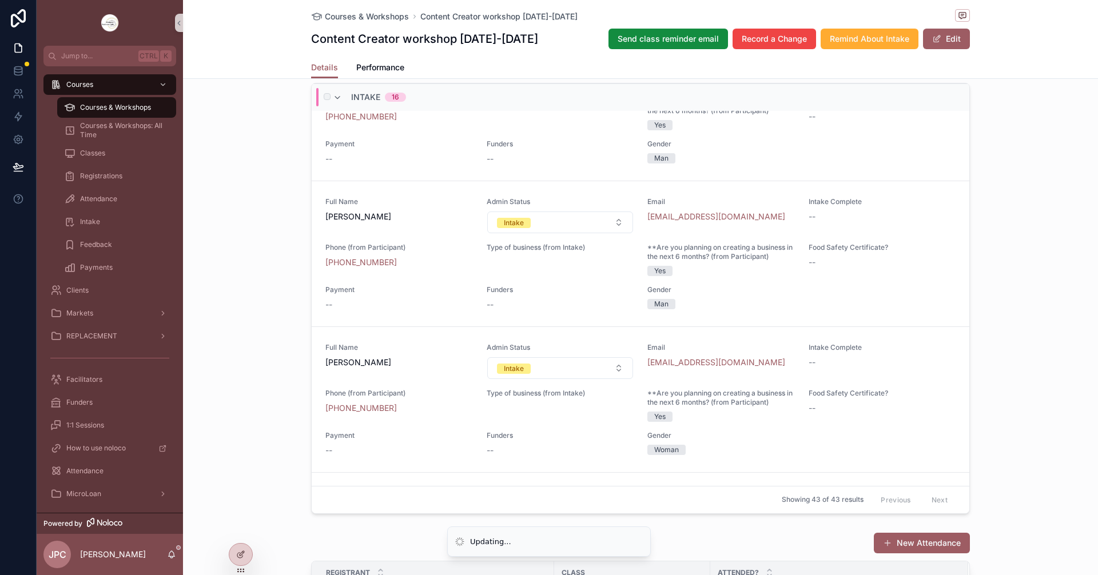
scroll to position [1521, 0]
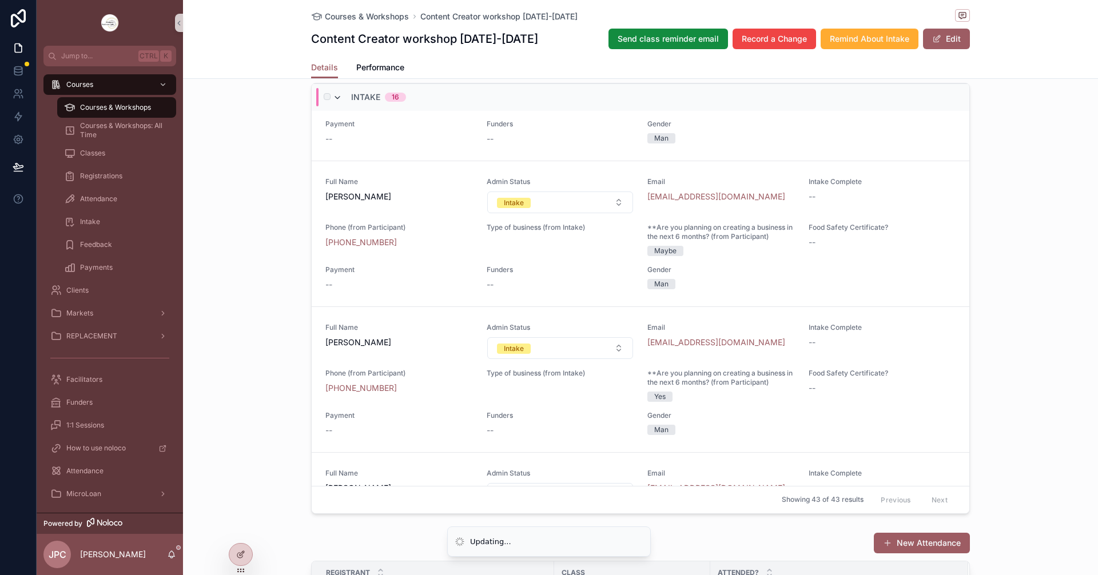
click at [333, 102] on icon "scrollable content" at bounding box center [337, 97] width 9 height 9
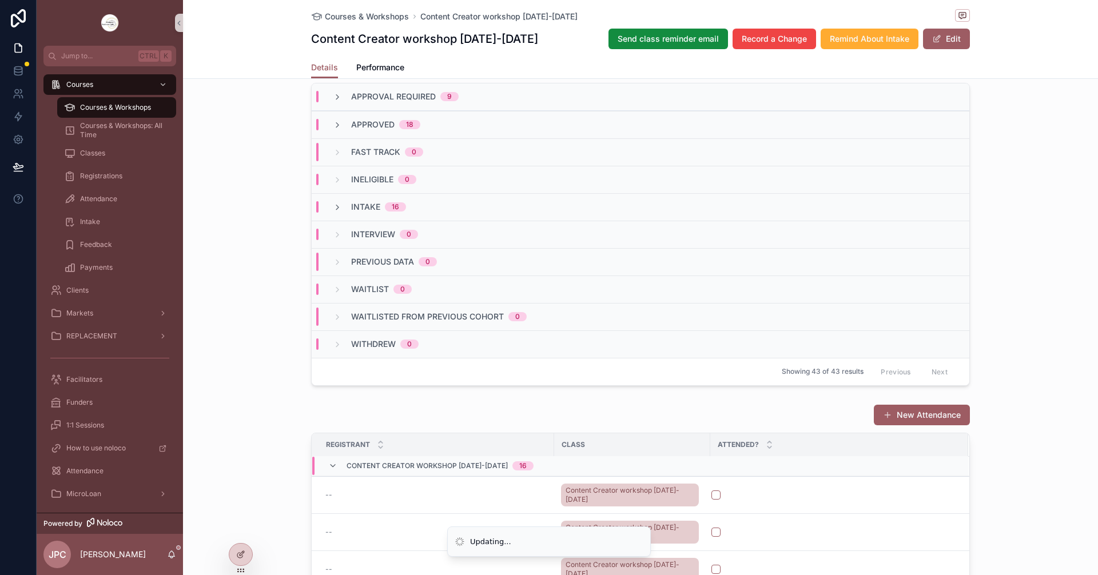
scroll to position [0, 0]
click at [339, 111] on div "Approval Required 9" at bounding box center [641, 96] width 658 height 27
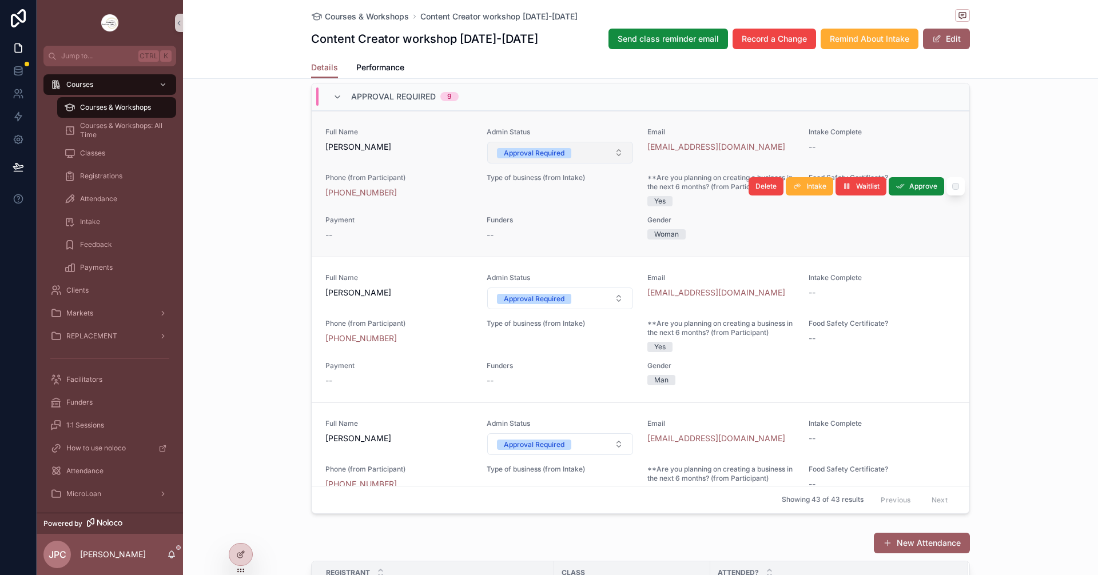
click at [602, 164] on button "Approval Required" at bounding box center [560, 153] width 146 height 22
click at [587, 164] on button "Approval Required" at bounding box center [560, 153] width 146 height 22
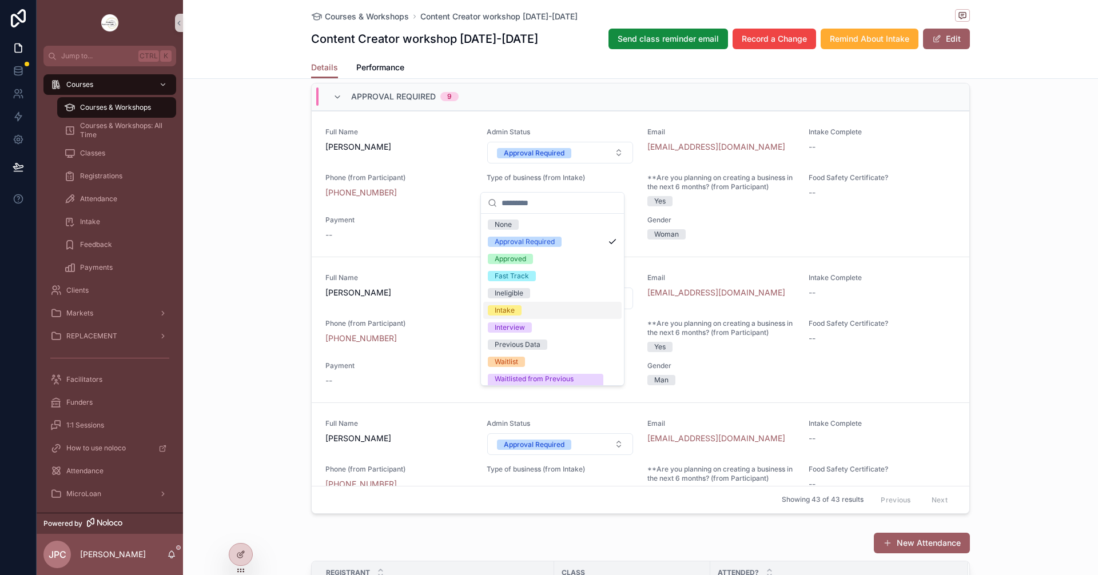
click at [530, 305] on div "Intake" at bounding box center [552, 310] width 138 height 17
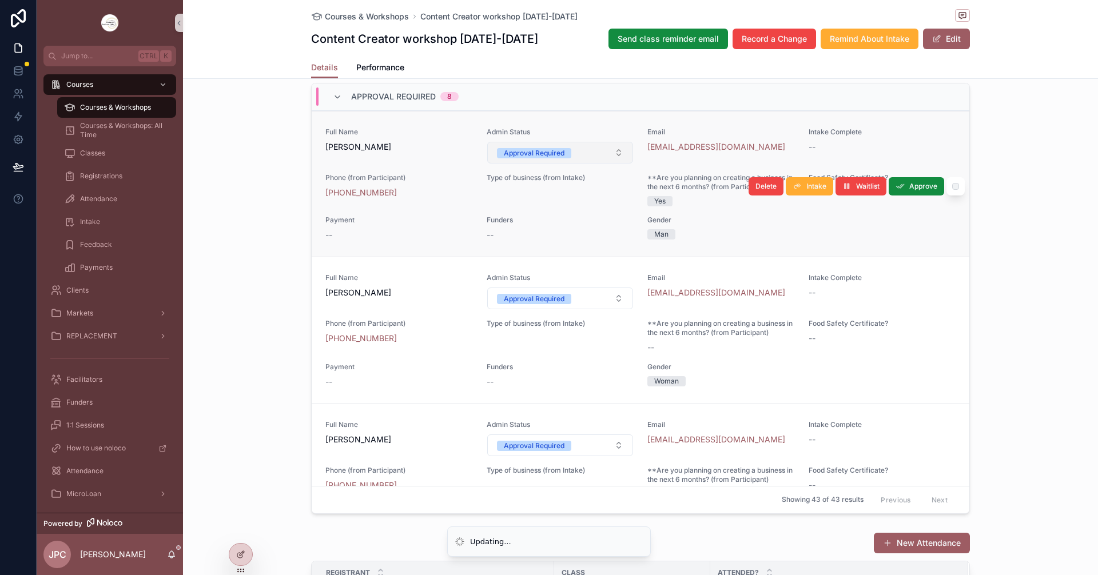
click at [583, 164] on button "Approval Required" at bounding box center [560, 153] width 146 height 22
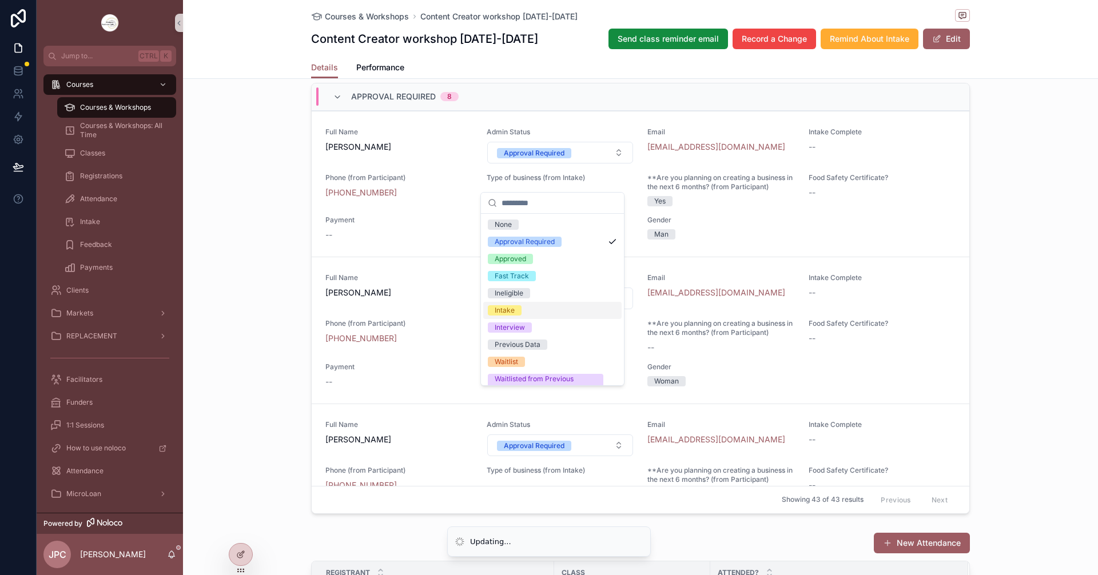
click at [532, 312] on div "Intake" at bounding box center [552, 310] width 138 height 17
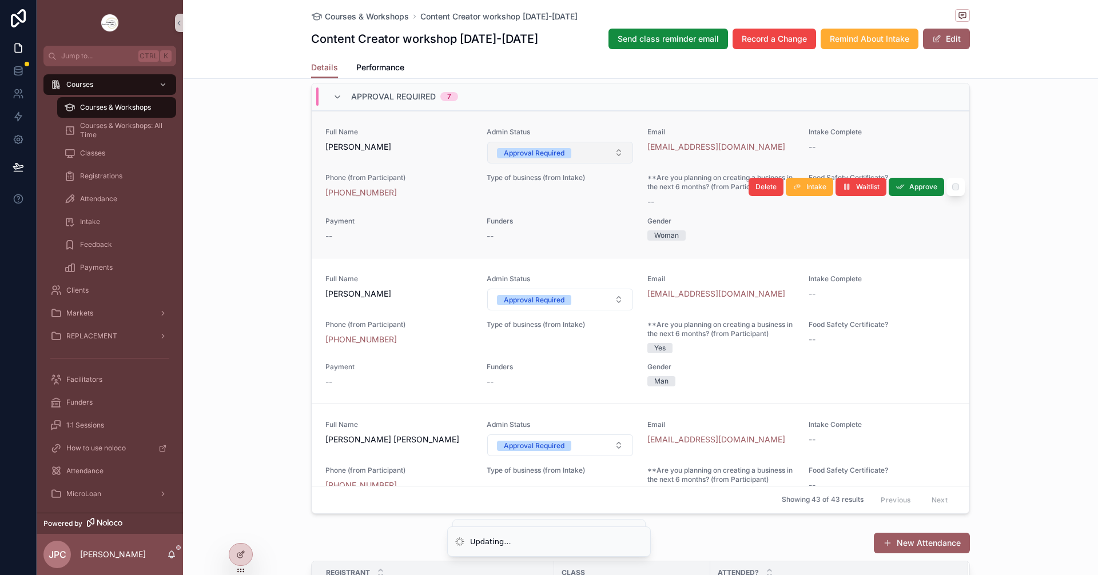
click at [588, 164] on button "Approval Required" at bounding box center [560, 153] width 146 height 22
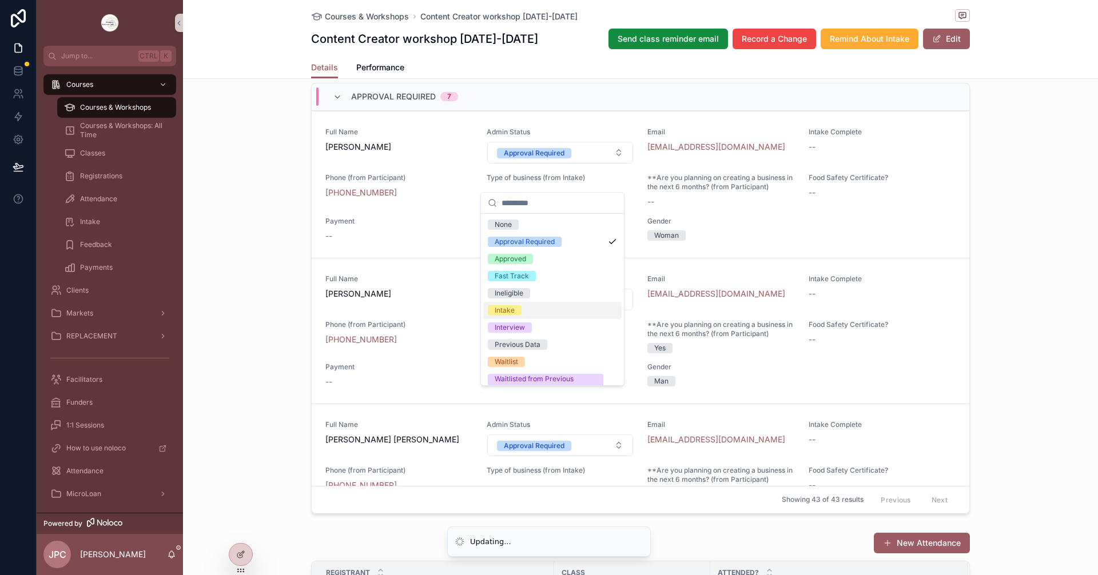
click at [537, 307] on div "Intake" at bounding box center [552, 310] width 138 height 17
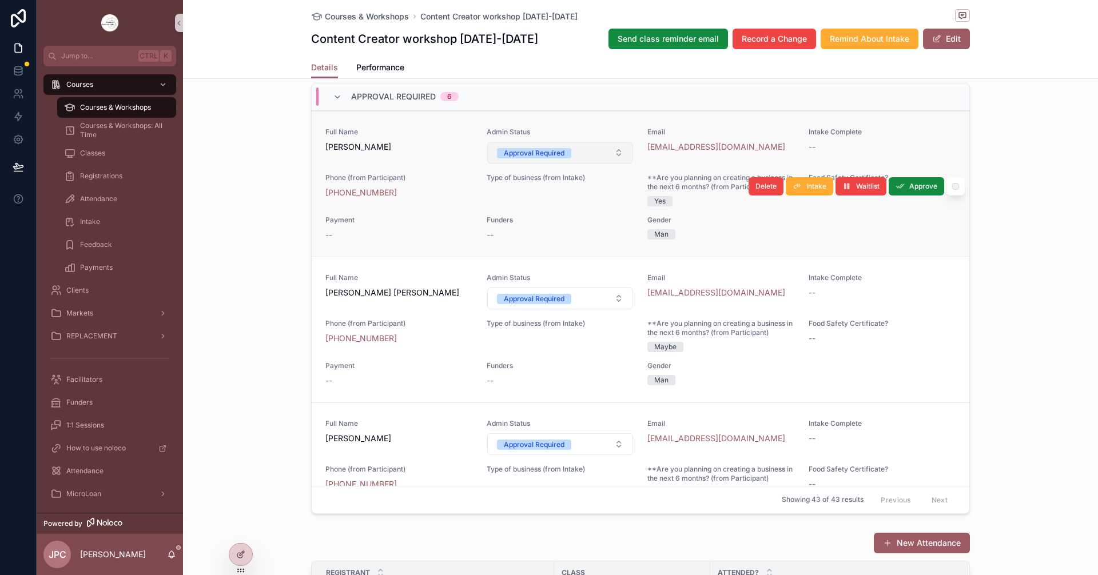
click at [589, 164] on button "Approval Required" at bounding box center [560, 153] width 146 height 22
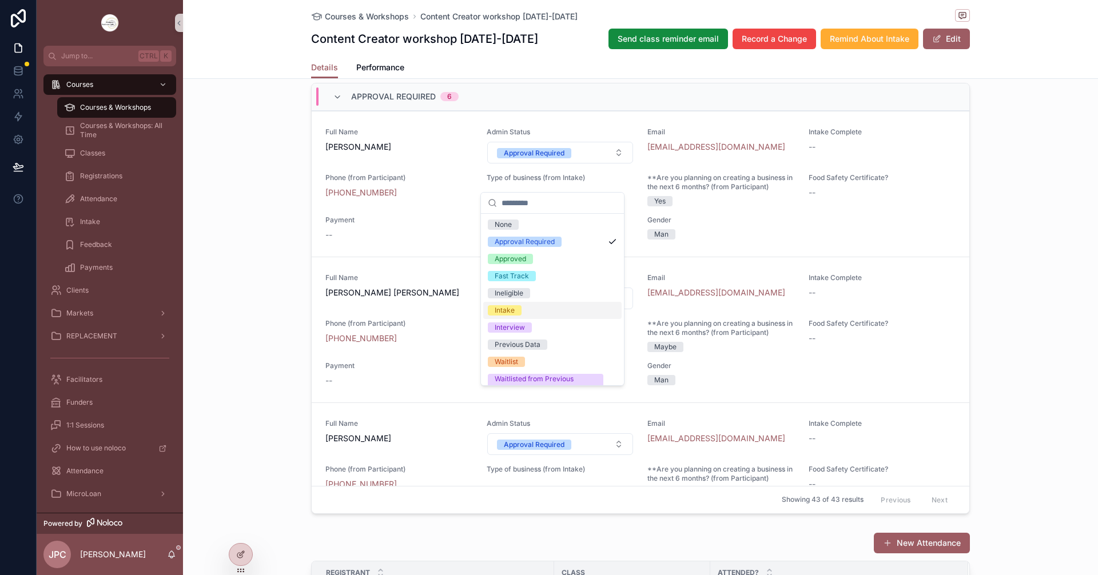
click at [513, 309] on div "Intake" at bounding box center [505, 310] width 20 height 10
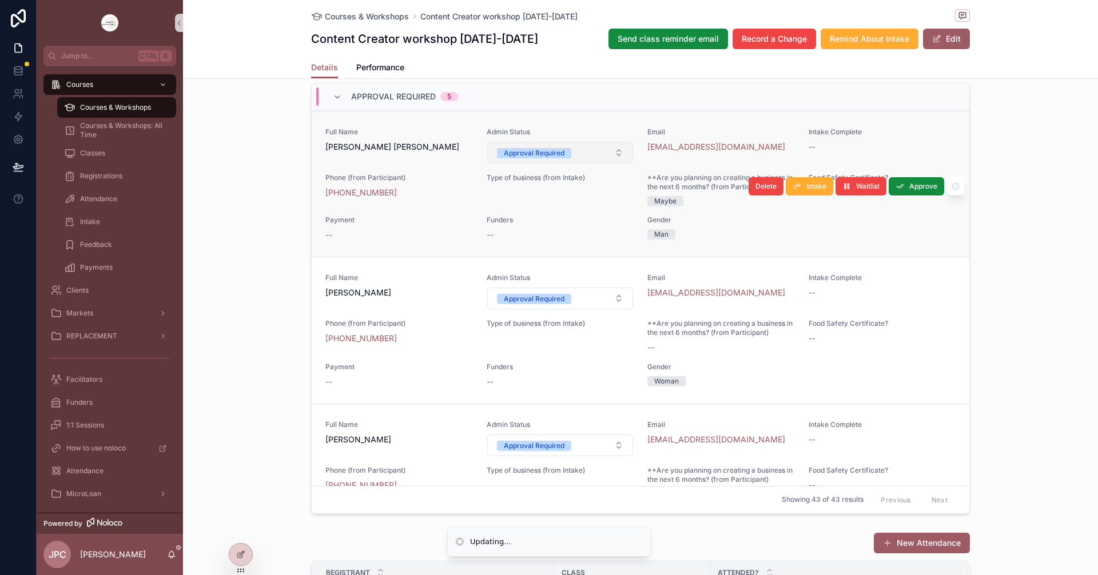
click at [570, 164] on button "Approval Required" at bounding box center [560, 153] width 146 height 22
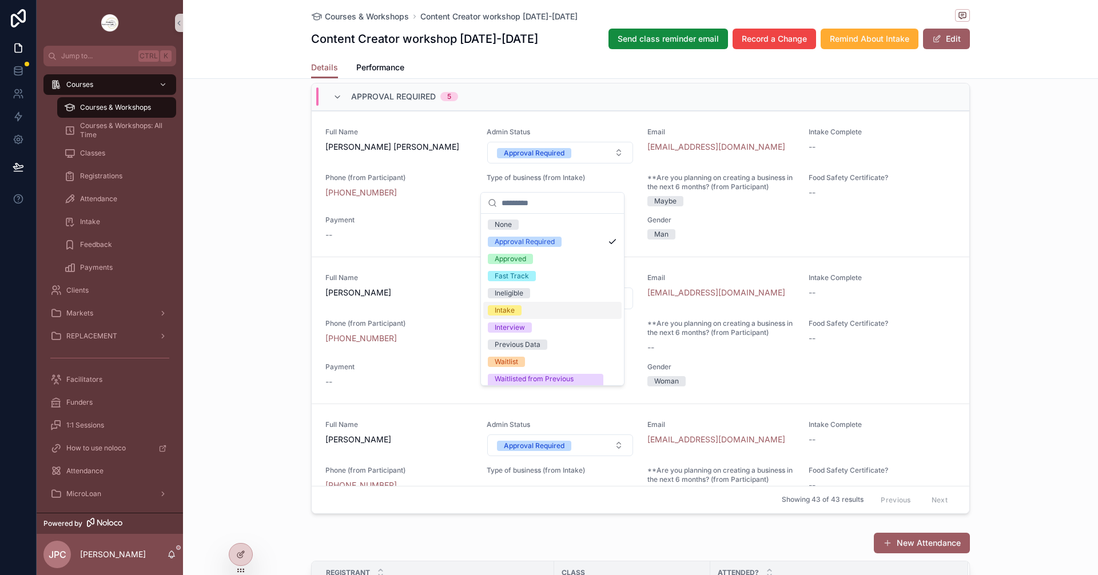
click at [530, 309] on div "Intake" at bounding box center [552, 310] width 138 height 17
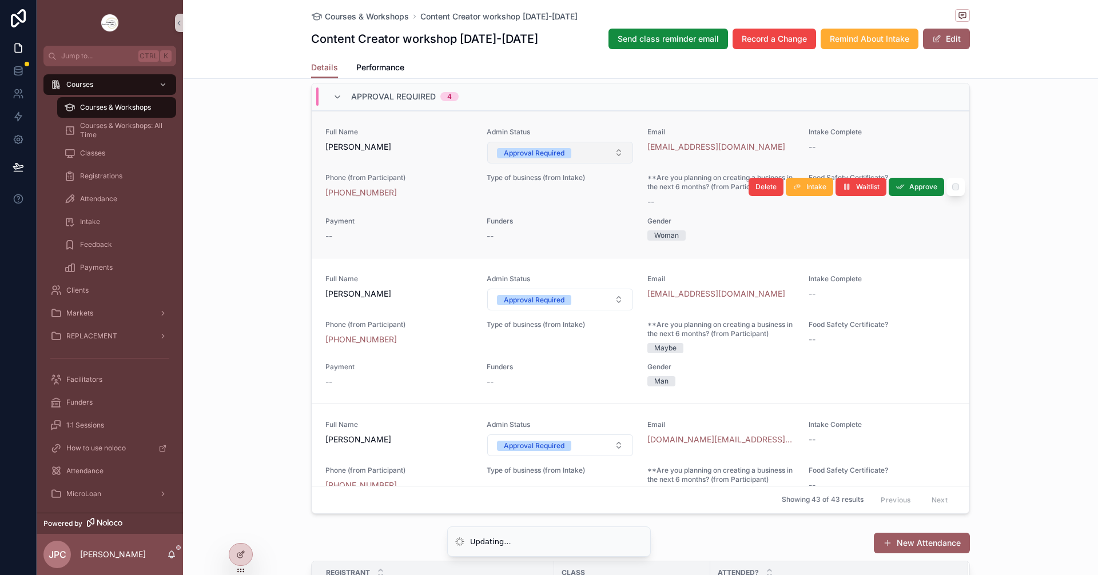
click at [578, 164] on button "Approval Required" at bounding box center [560, 153] width 146 height 22
click at [566, 164] on button "Approval Required" at bounding box center [560, 153] width 146 height 22
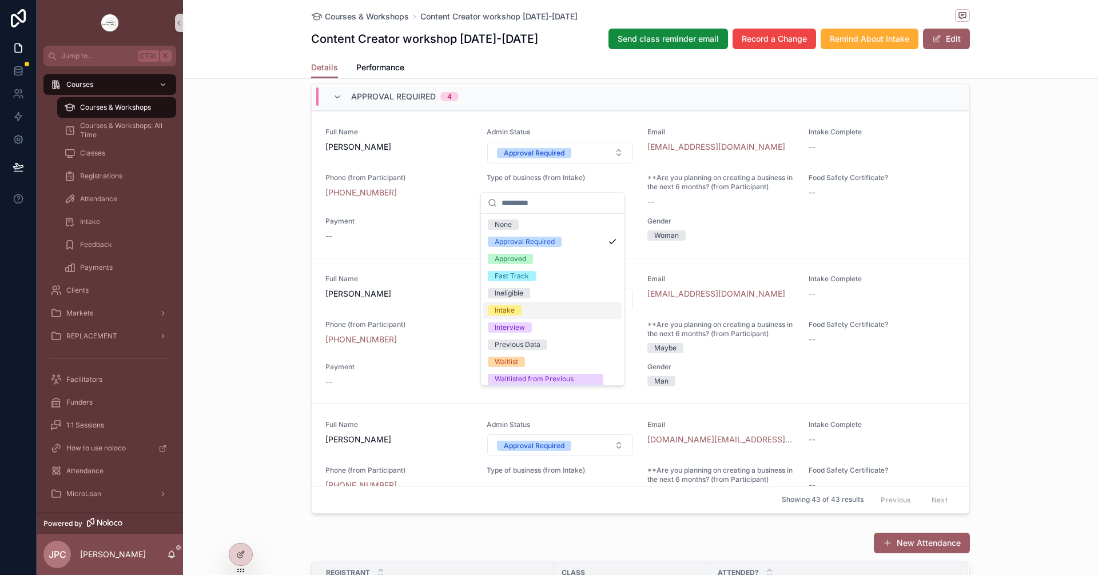
click at [526, 305] on div "Intake" at bounding box center [552, 310] width 138 height 17
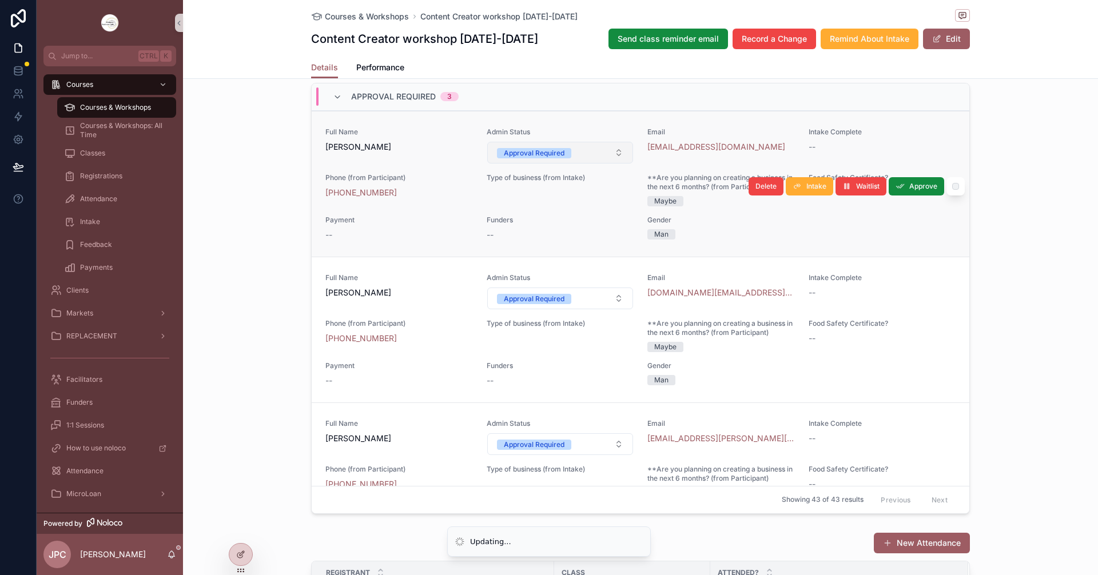
click at [579, 164] on button "Approval Required" at bounding box center [560, 153] width 146 height 22
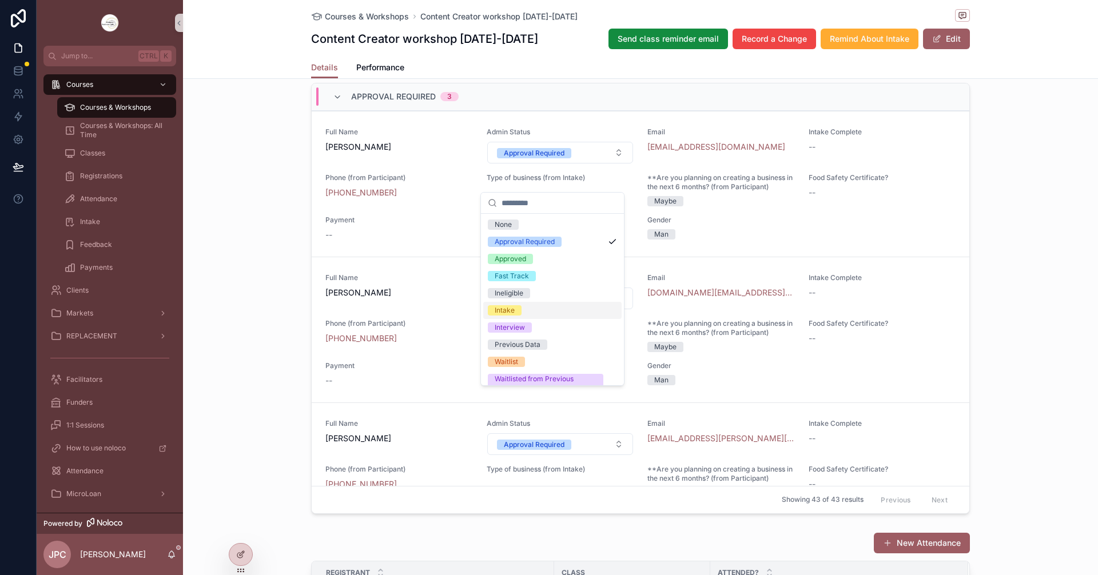
click at [536, 308] on div "Intake" at bounding box center [552, 310] width 138 height 17
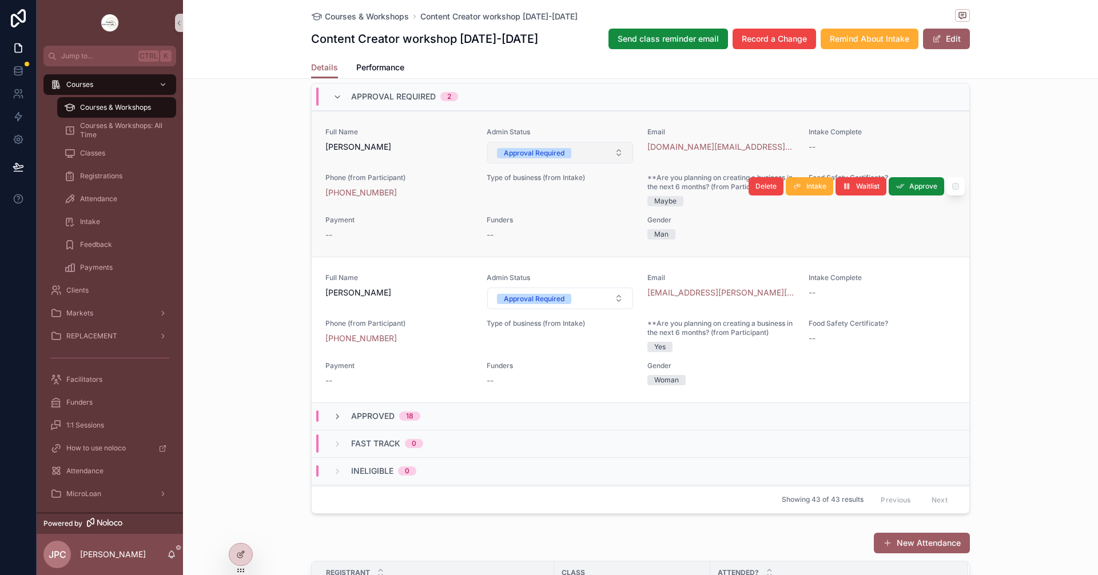
click at [576, 164] on button "Approval Required" at bounding box center [560, 153] width 146 height 22
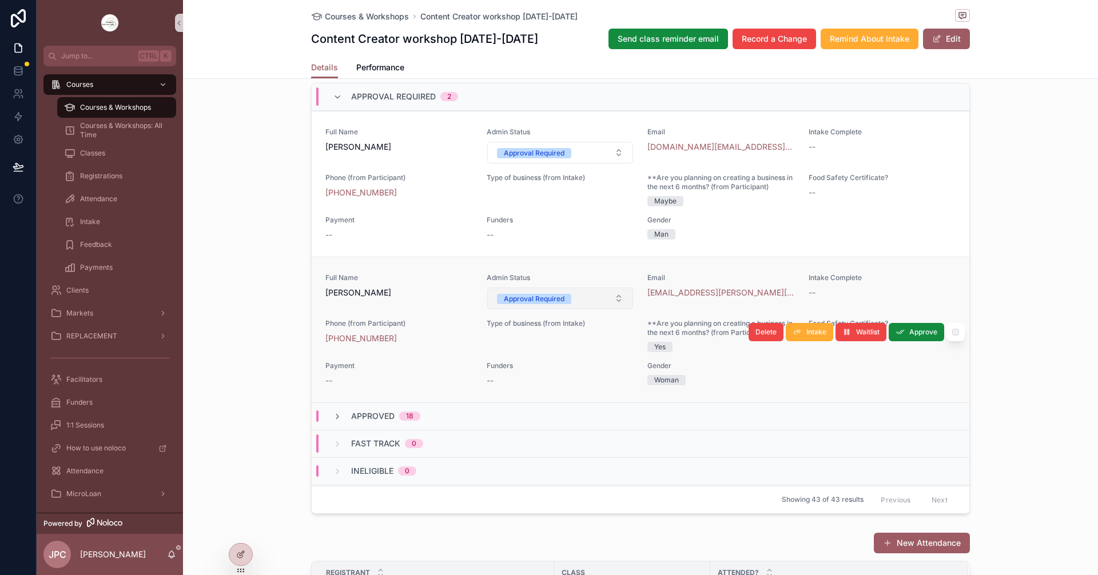
click at [539, 304] on div "Approval Required" at bounding box center [534, 299] width 61 height 10
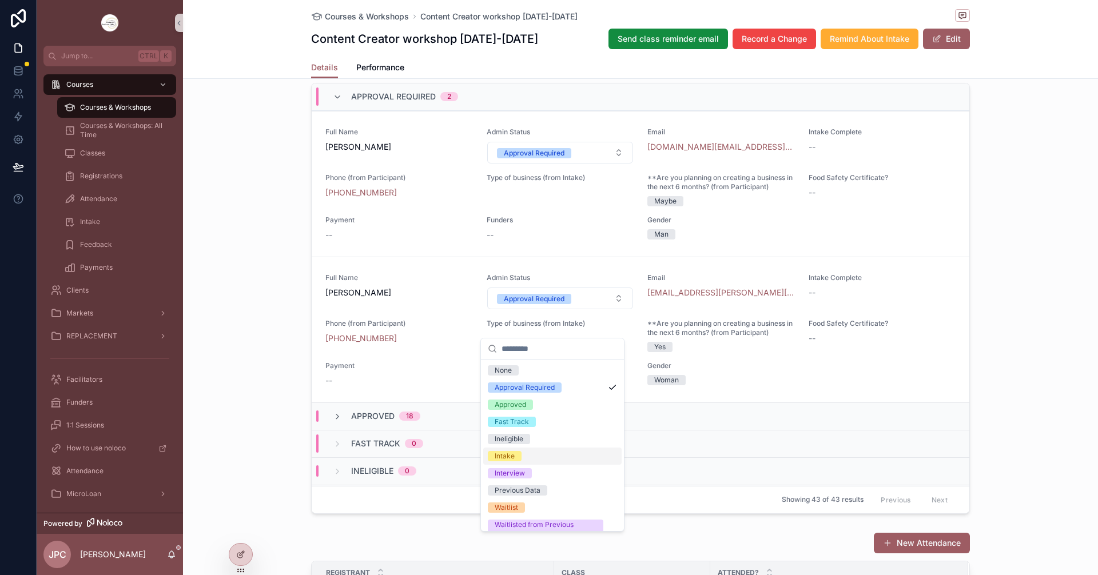
click at [510, 456] on div "Intake" at bounding box center [505, 456] width 20 height 10
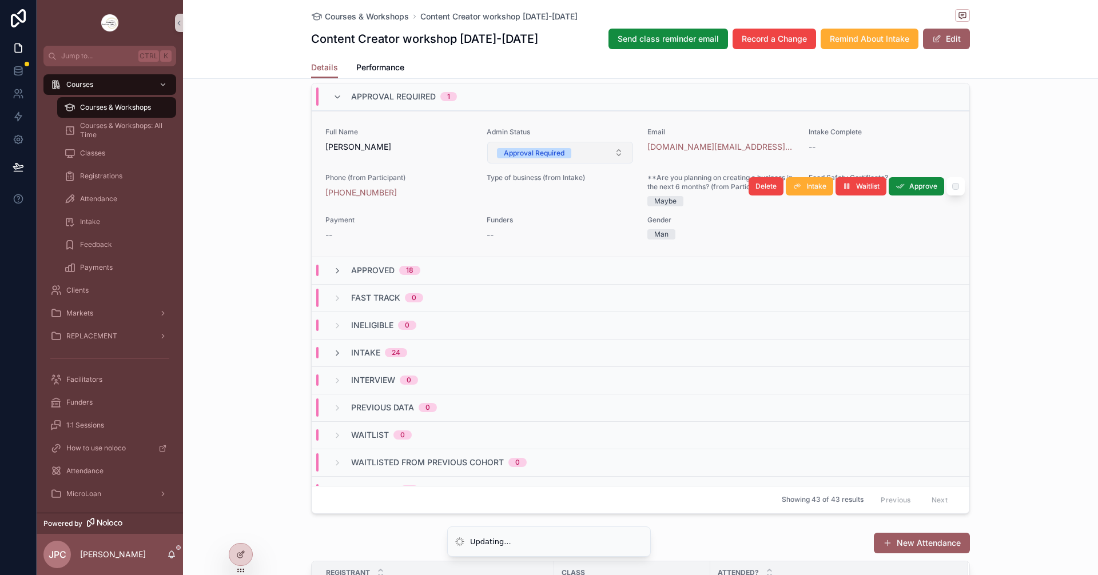
click at [532, 158] on div "Approval Required" at bounding box center [534, 153] width 61 height 10
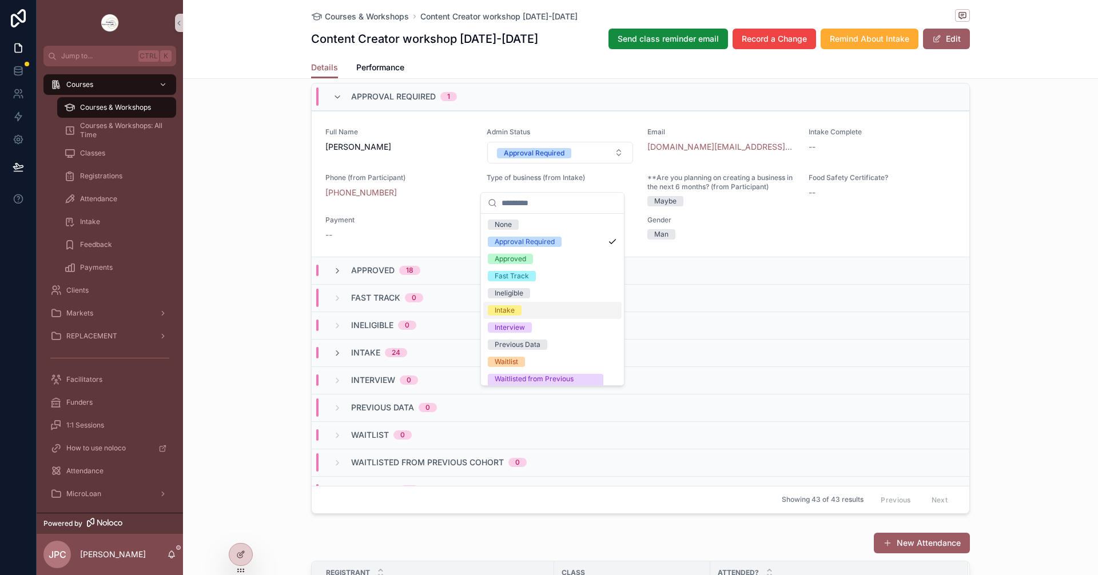
click at [517, 315] on span "Intake" at bounding box center [505, 310] width 34 height 10
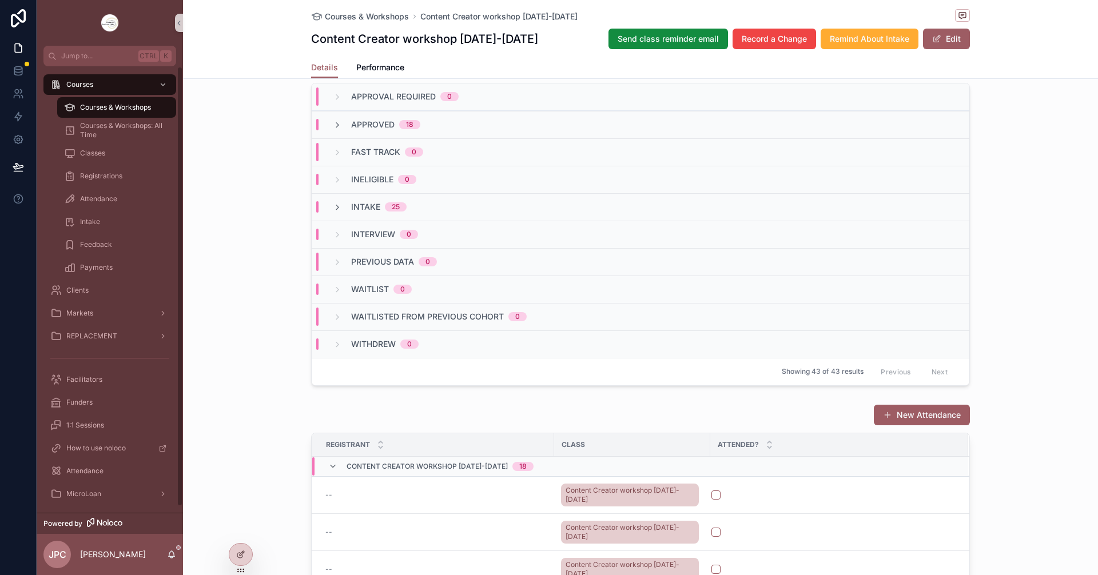
click at [153, 107] on div "Courses & Workshops" at bounding box center [116, 107] width 105 height 18
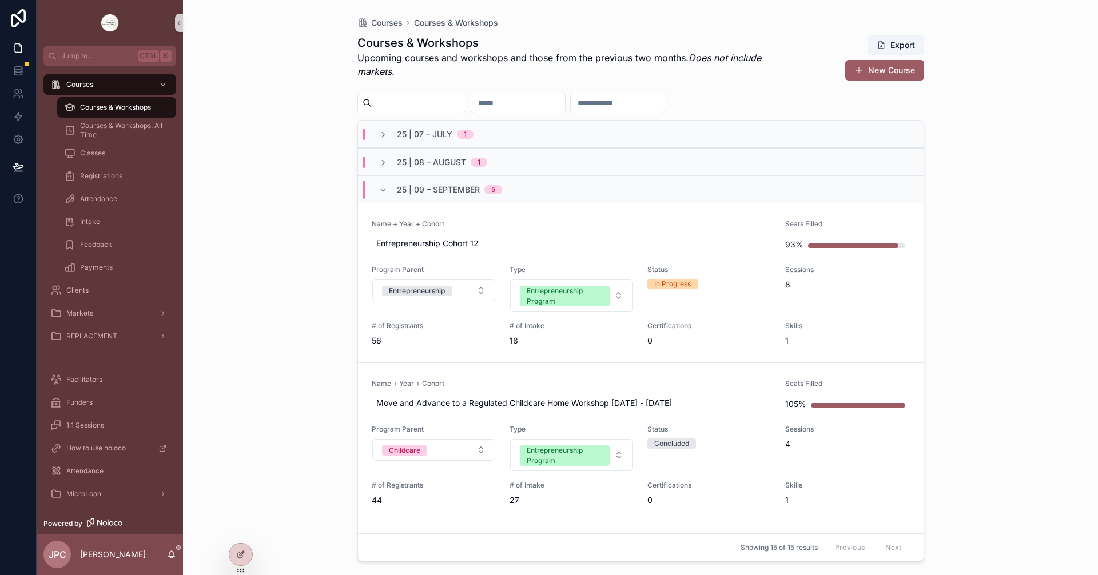
click at [392, 189] on div "25 | 09 – [DATE]" at bounding box center [441, 190] width 124 height 18
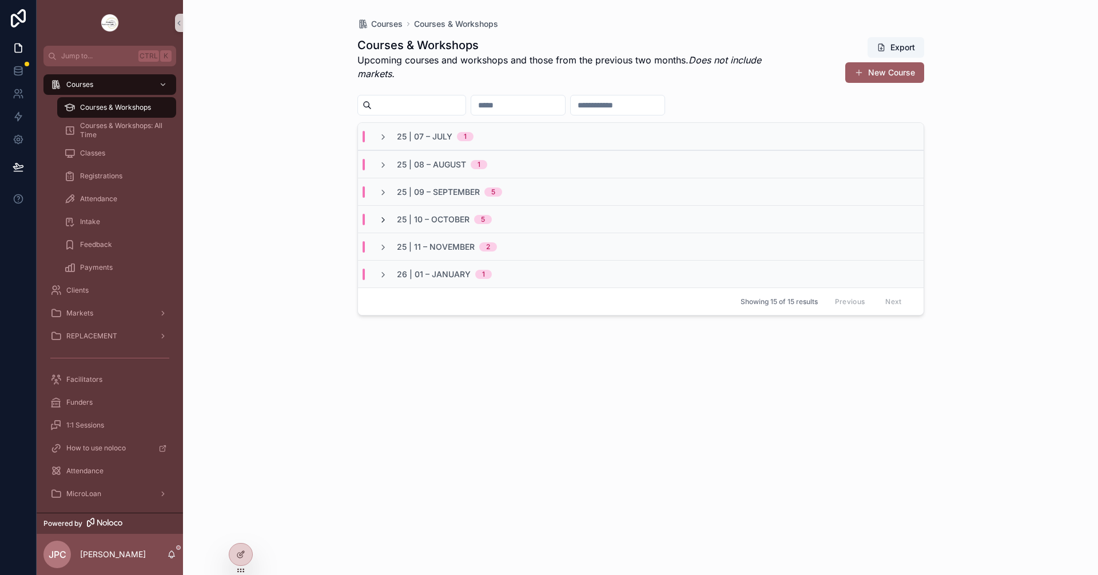
click at [379, 216] on icon "scrollable content" at bounding box center [383, 220] width 9 height 9
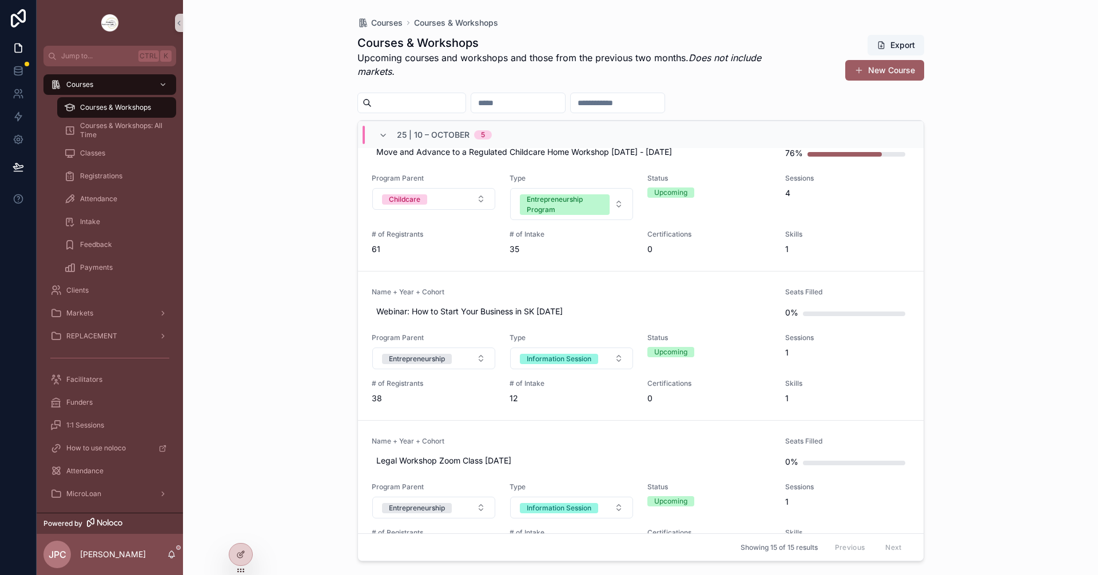
scroll to position [165, 0]
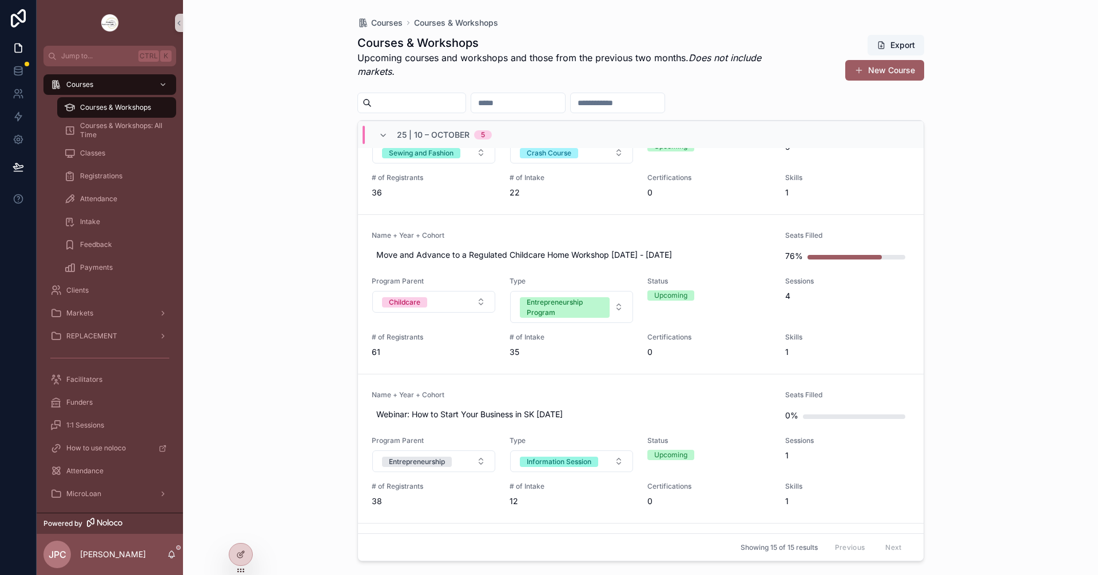
drag, startPoint x: 569, startPoint y: 230, endPoint x: 1095, endPoint y: 307, distance: 531.6
click at [568, 230] on link "Name + Year + Cohort Move and Advance to a Regulated Childcare Home Workshop [D…" at bounding box center [641, 294] width 566 height 160
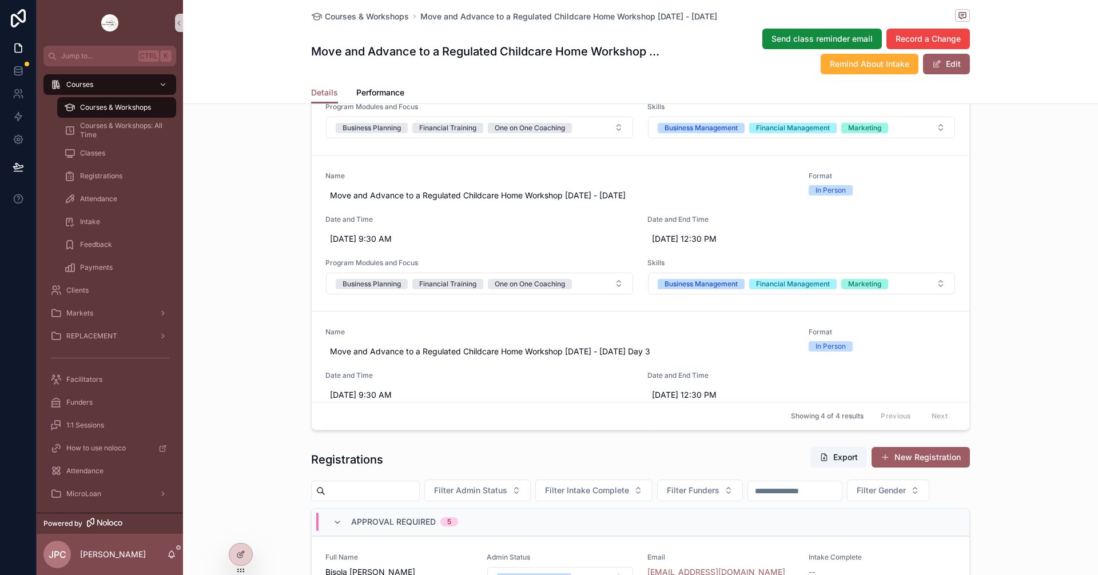
scroll to position [858, 0]
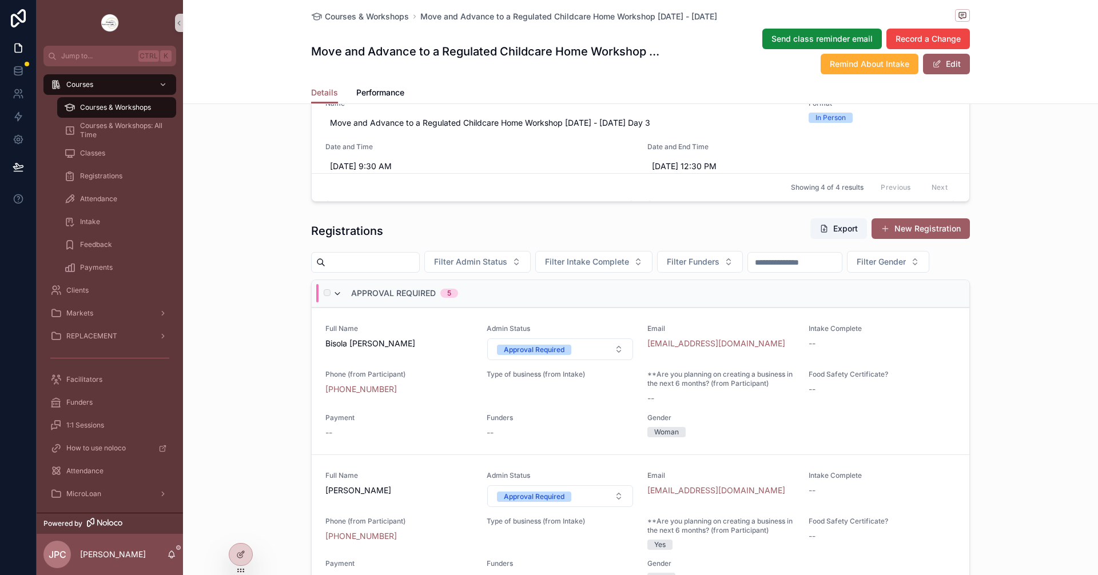
click at [333, 299] on icon "scrollable content" at bounding box center [337, 293] width 9 height 9
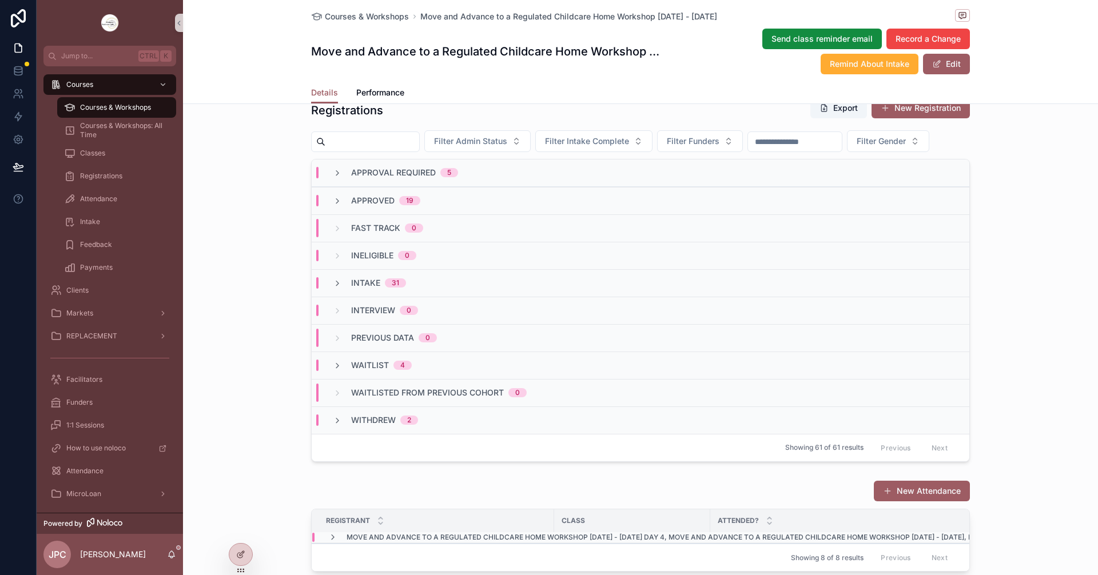
scroll to position [1144, 0]
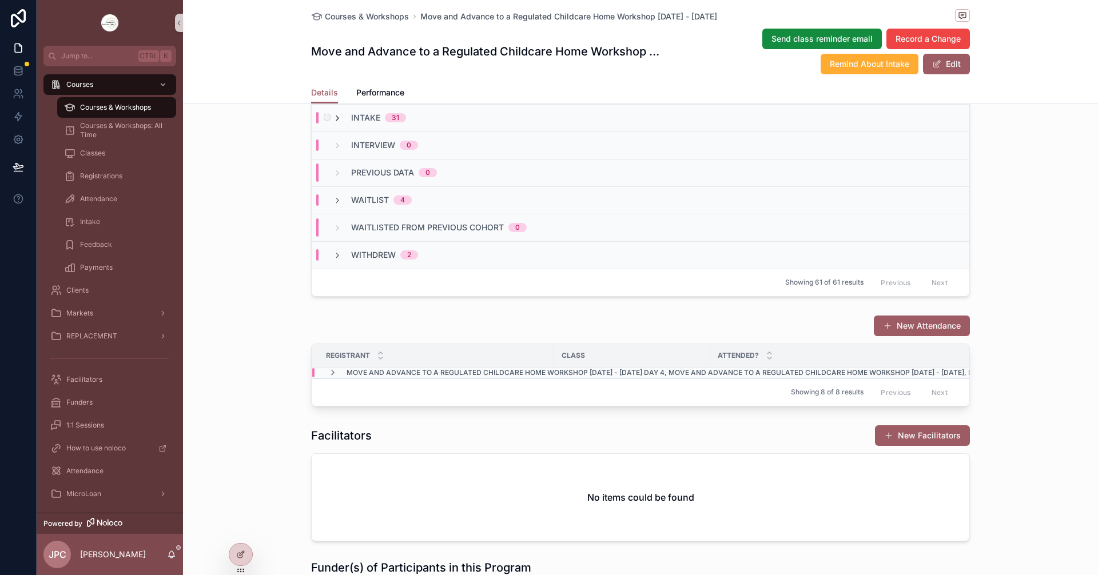
click at [337, 123] on icon "scrollable content" at bounding box center [337, 118] width 9 height 9
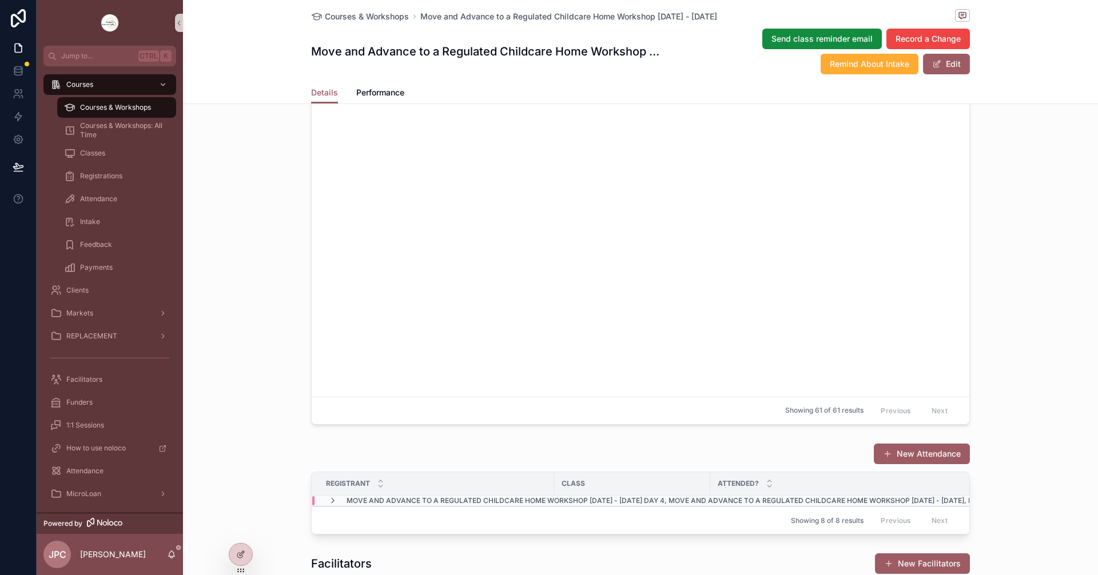
scroll to position [4900, 0]
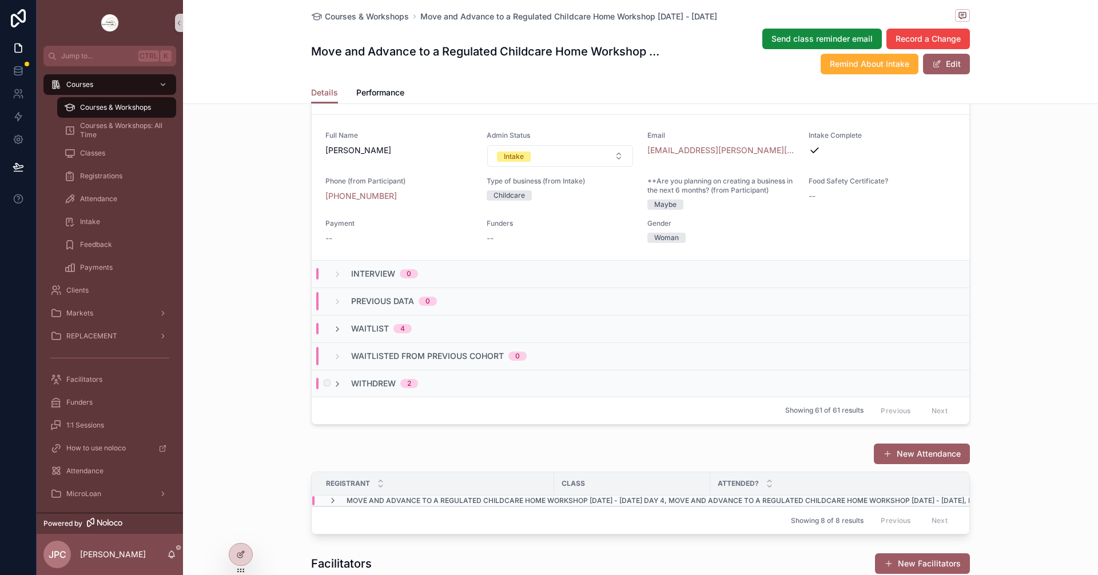
click at [341, 389] on div "Withdrew 2" at bounding box center [375, 383] width 85 height 11
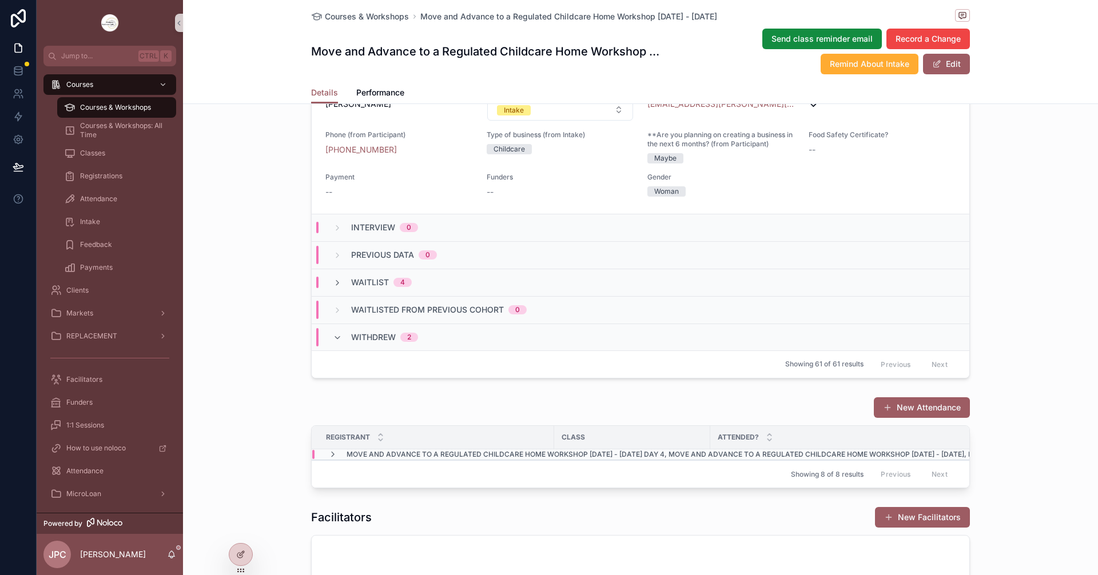
scroll to position [1315, 0]
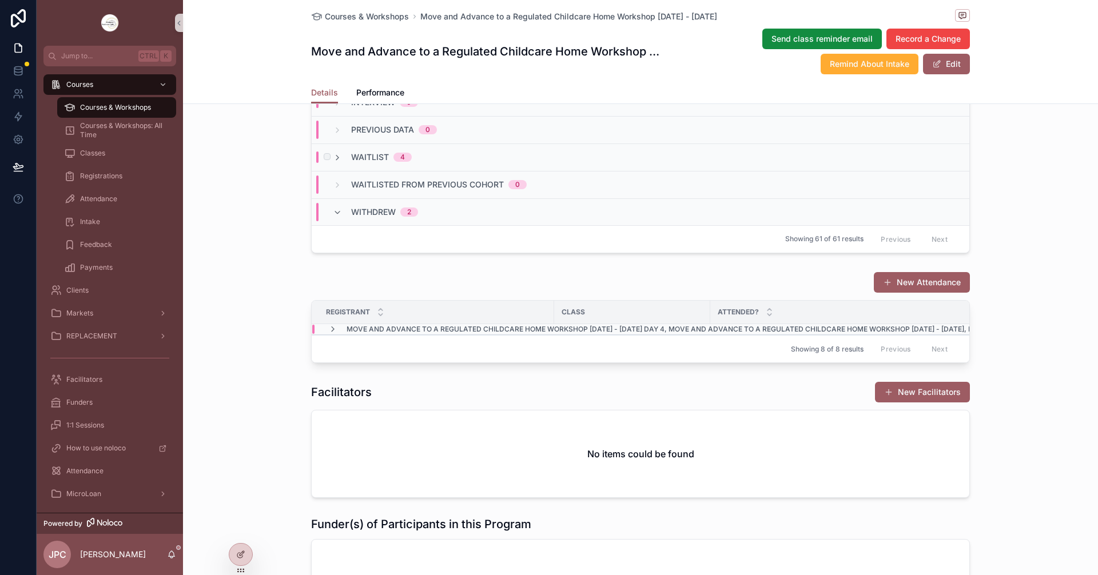
click at [340, 163] on div "Waitlist 4" at bounding box center [372, 157] width 79 height 11
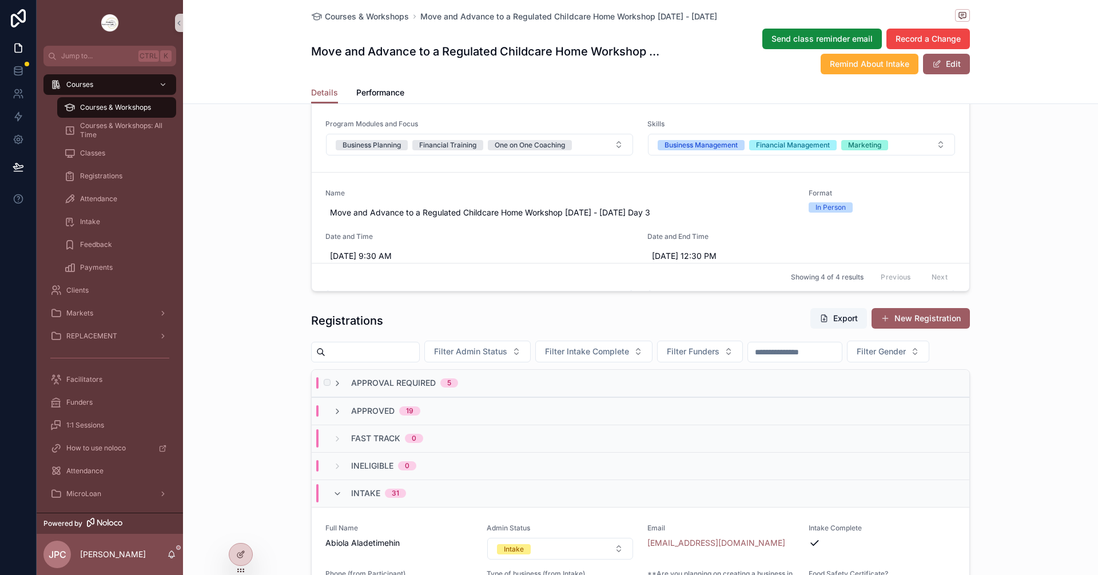
scroll to position [57, 0]
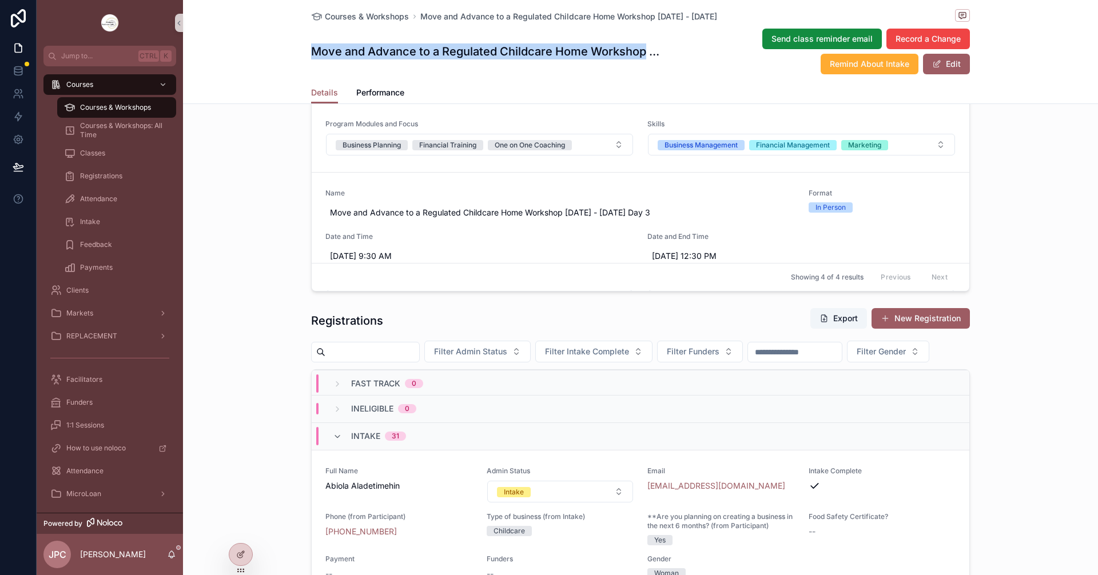
drag, startPoint x: 308, startPoint y: 53, endPoint x: 641, endPoint y: 66, distance: 333.7
click at [641, 66] on div "Move and Advance to a Regulated Childcare Home Workshop [DATE] - [DATE] Send cl…" at bounding box center [640, 51] width 659 height 47
copy h1 "Move and Advance to a Regulated Childcare Home Workshop"
